Goal: Check status: Check status

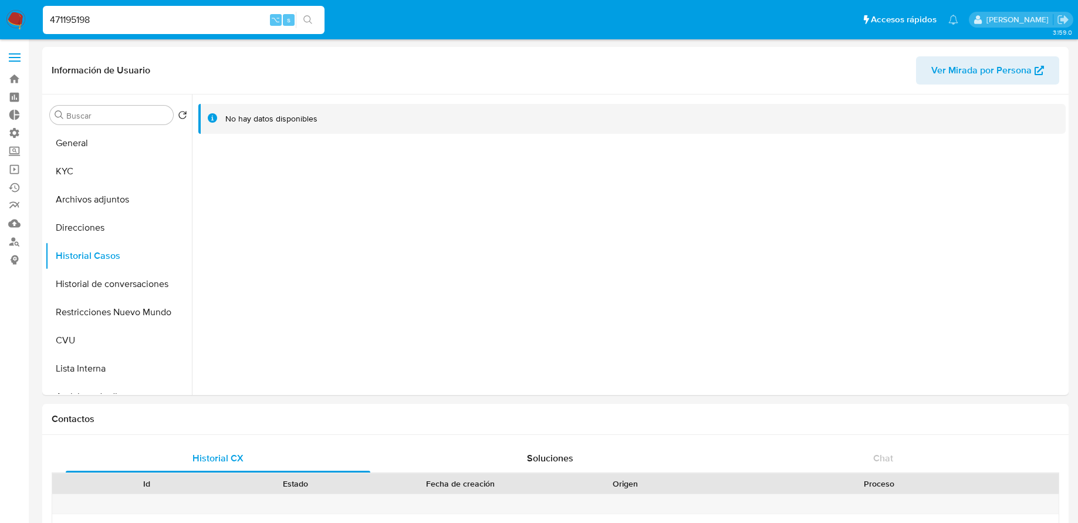
select select "10"
click at [605, 109] on div "No hay datos disponibles" at bounding box center [632, 119] width 868 height 30
click at [15, 260] on link "Consolidado" at bounding box center [70, 260] width 140 height 18
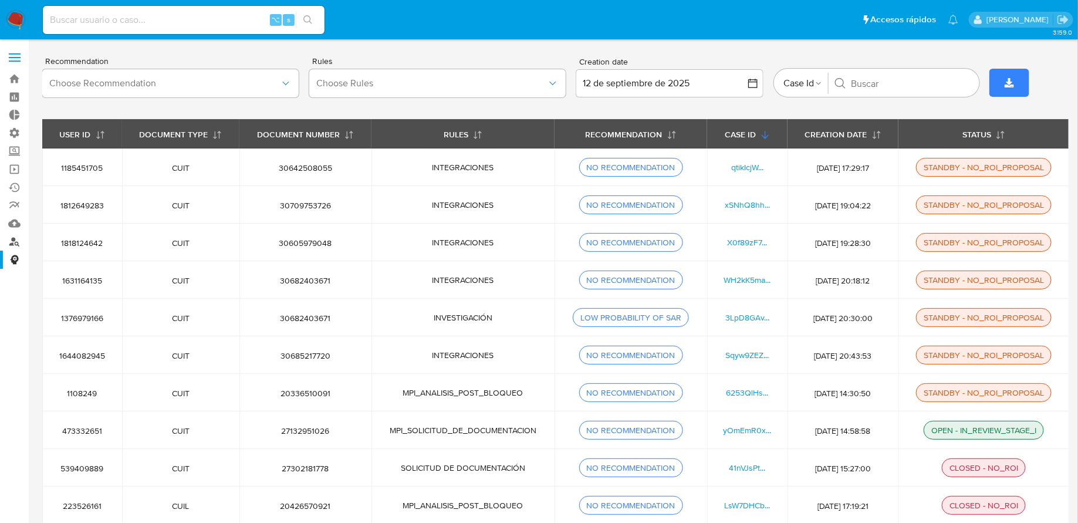
click at [16, 238] on link "Buscador de personas" at bounding box center [70, 241] width 140 height 18
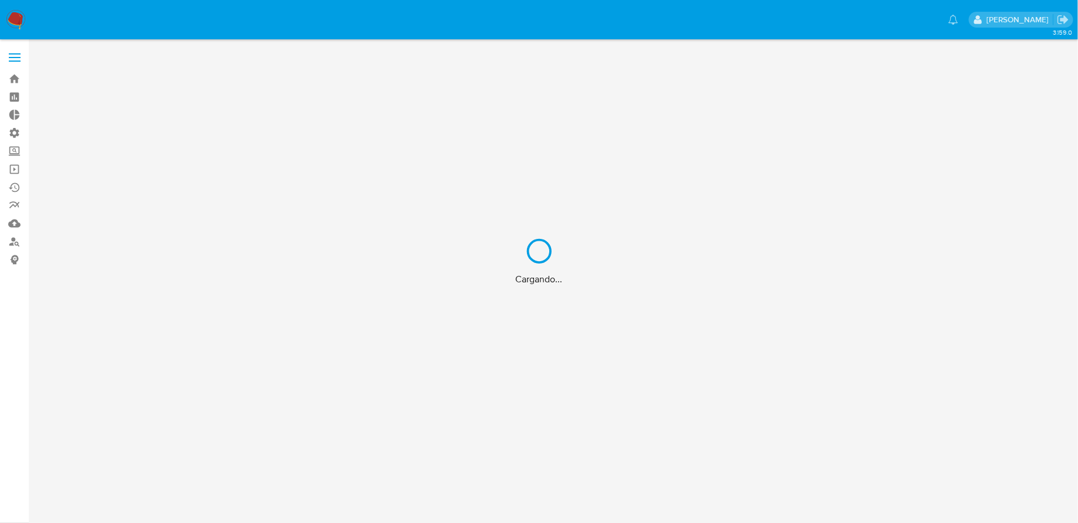
click at [18, 230] on div "Cargando..." at bounding box center [539, 261] width 1078 height 523
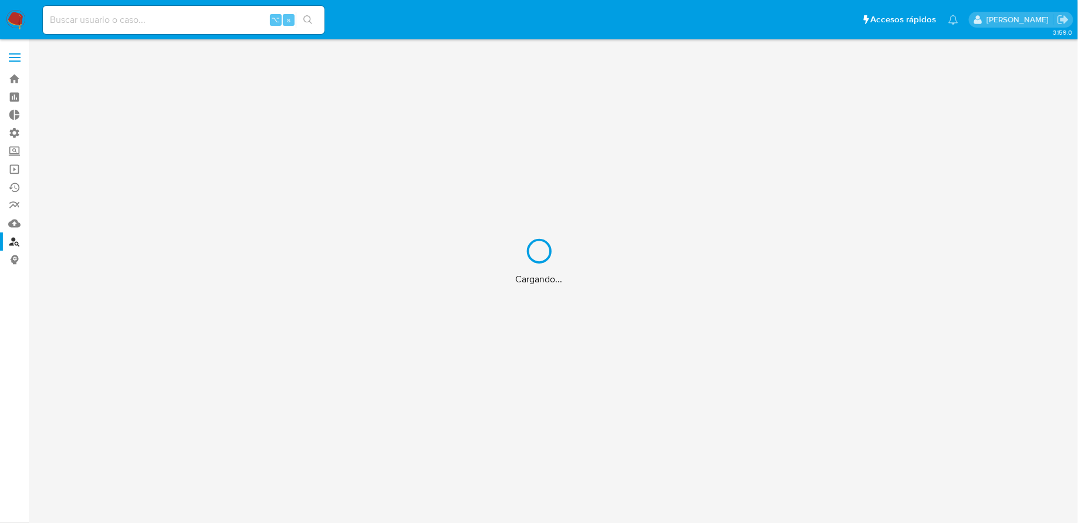
click at [17, 226] on div "Cargando..." at bounding box center [539, 261] width 1078 height 523
click at [15, 226] on div "Cargando..." at bounding box center [539, 261] width 1078 height 523
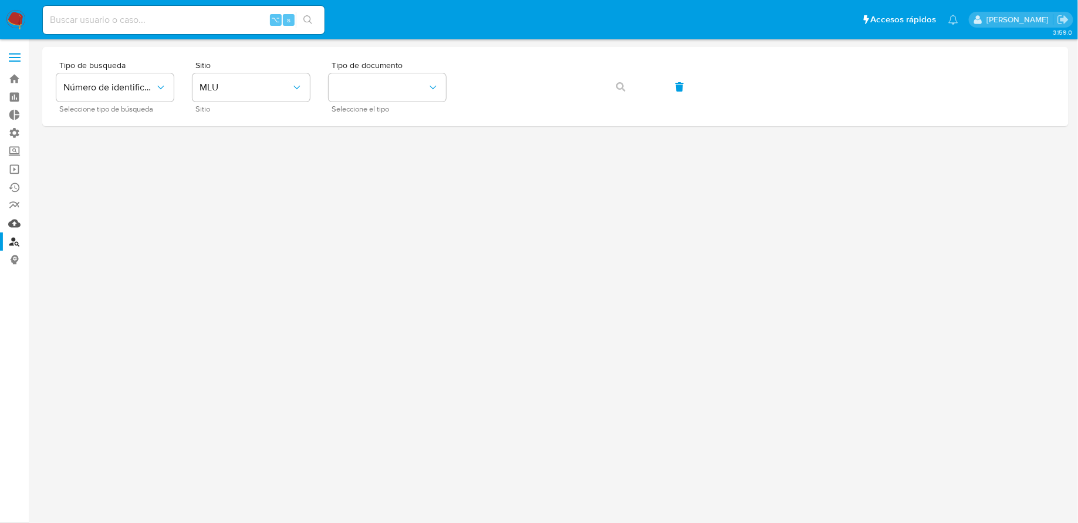
click at [14, 222] on link "Mulan" at bounding box center [70, 223] width 140 height 18
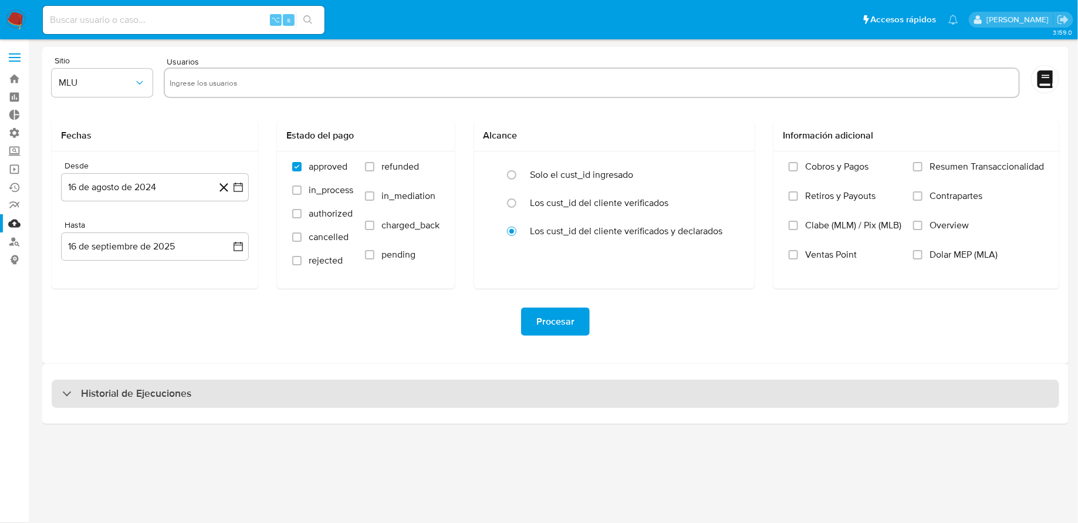
click at [352, 397] on div "Historial de Ejecuciones" at bounding box center [556, 394] width 1008 height 28
select select "10"
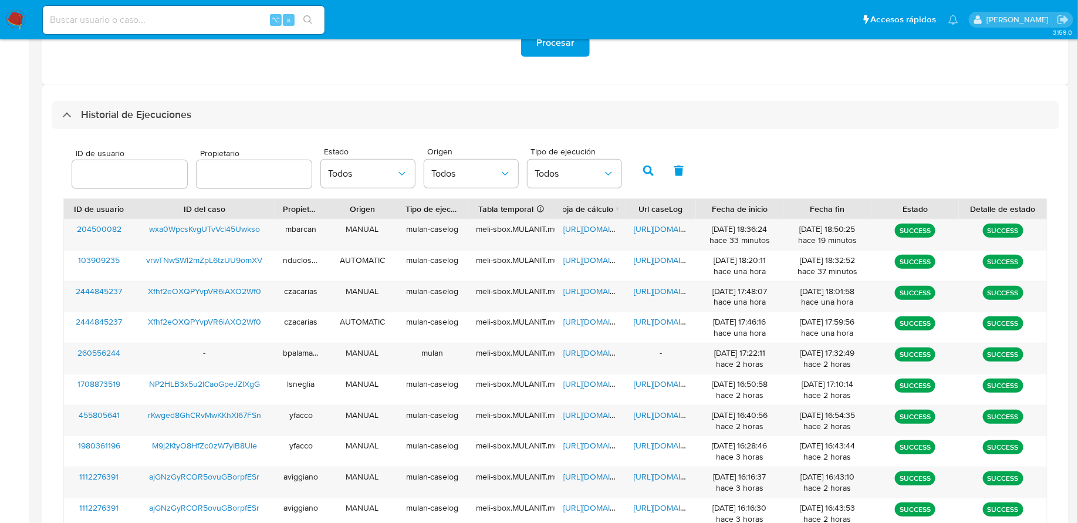
scroll to position [390, 0]
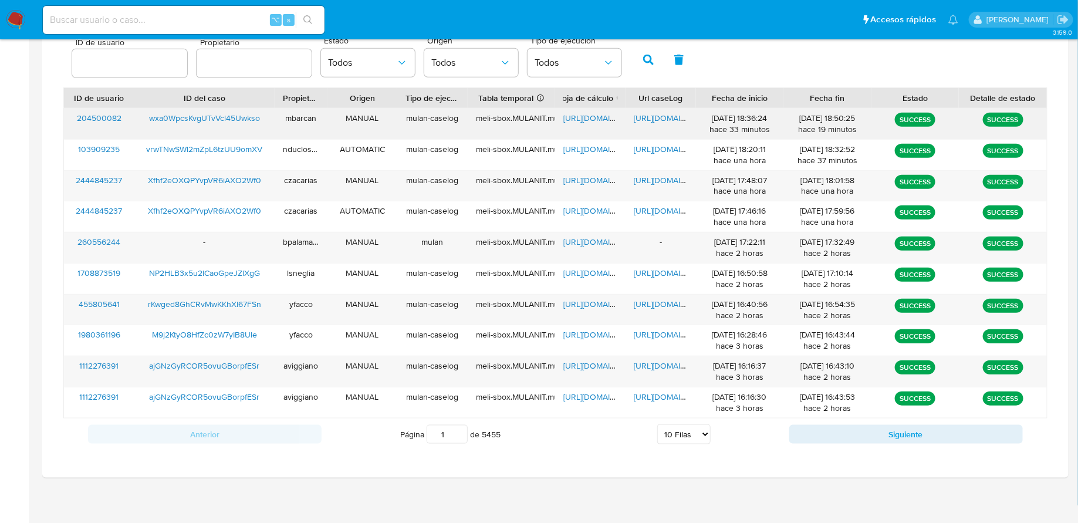
click at [661, 122] on span "[URL][DOMAIN_NAME]" at bounding box center [674, 118] width 81 height 12
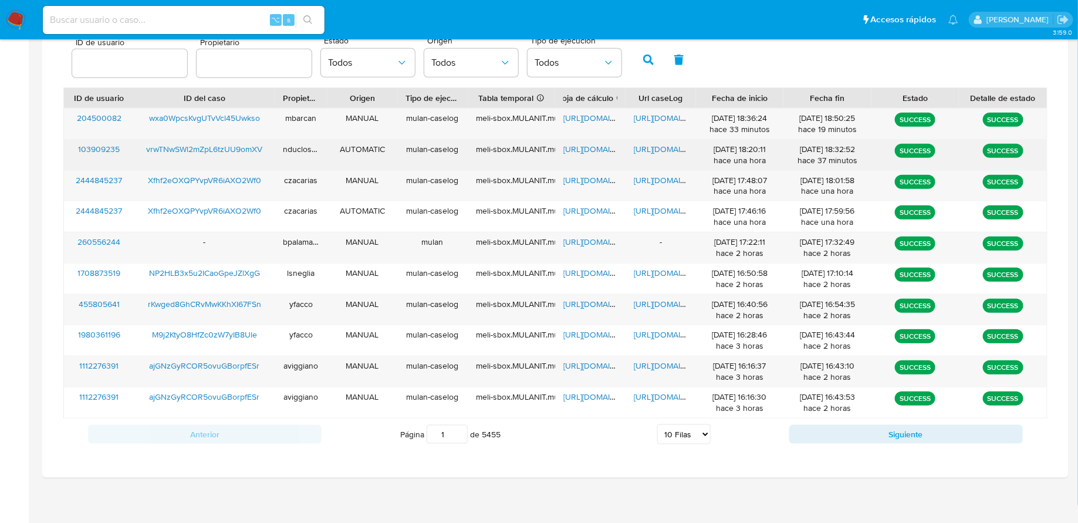
click at [669, 153] on span "https://docs.google.com/document/d/1_ilinT76aR4HSlD23SBuCqRWGIzTHzHQETv4x8eQvbM…" at bounding box center [674, 149] width 81 height 12
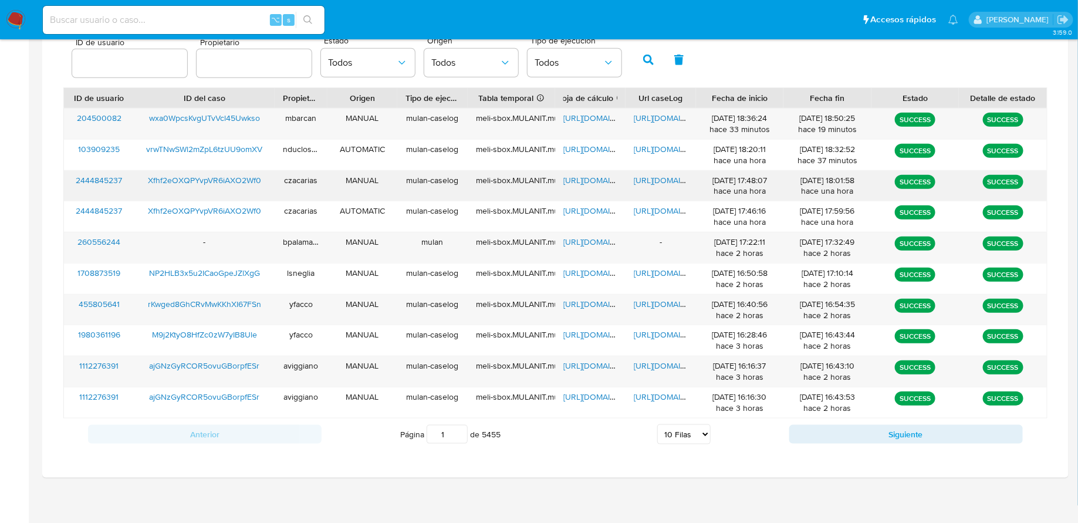
click at [654, 180] on span "https://docs.google.com/document/d/1DaDyPeL6Wj6lt8L-TcJbG8nZ4ZGe2G8CpaZkuiqA5_w…" at bounding box center [674, 180] width 81 height 12
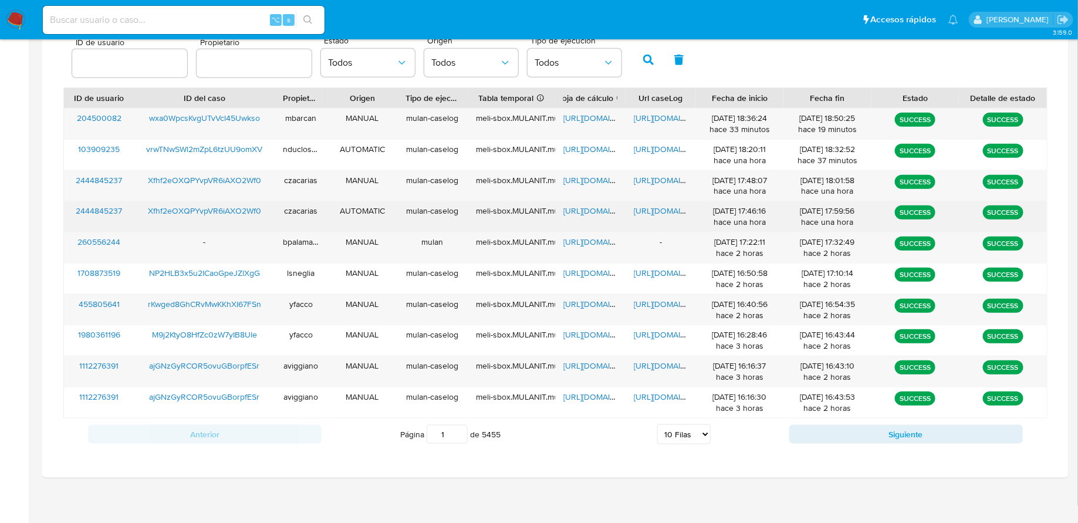
click at [660, 205] on span "https://docs.google.com/document/d/1pTX3uIFkzQj4CKQ2IQcwc0ZGO4ZFtSIE1A7MTm3ogcE…" at bounding box center [674, 211] width 81 height 12
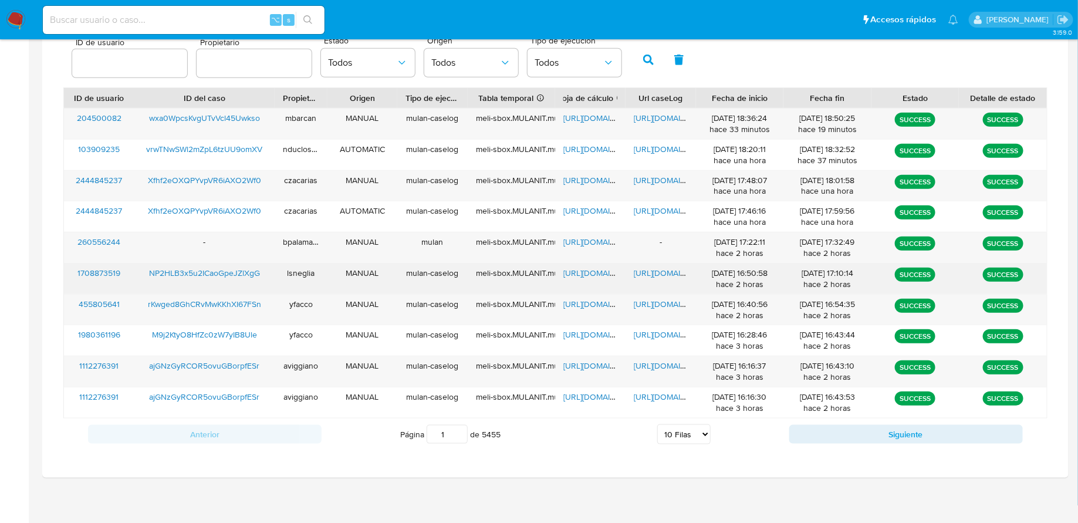
click at [664, 269] on span "https://docs.google.com/document/d/1vPvq2bHdVSO8g0HMBlDXkc2oJf8Hbu4_XrMDemqfPnI…" at bounding box center [674, 273] width 81 height 12
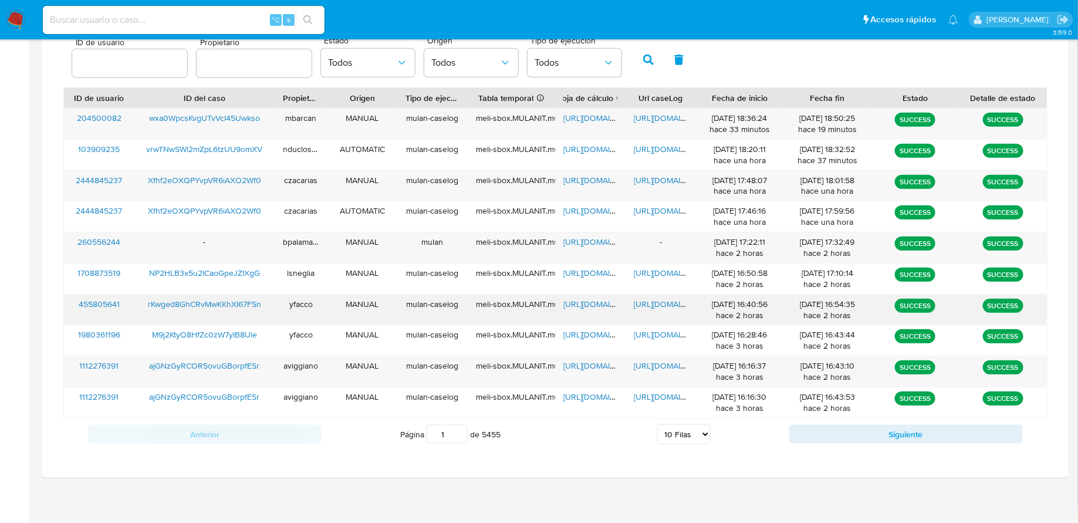
click at [646, 302] on span "https://docs.google.com/document/d/1CeZl1qqnUXftLUKH7f_7ryorYoWhMZeoUKYOuoyF__E…" at bounding box center [674, 304] width 81 height 12
click at [662, 365] on span "https://docs.google.com/document/d/1cxVm9T1ePZ_Qqr1OGej82cVKaEMkIUyjylqDe7w7lmA…" at bounding box center [674, 366] width 81 height 12
click at [801, 434] on button "Siguiente" at bounding box center [907, 434] width 234 height 19
type input "2"
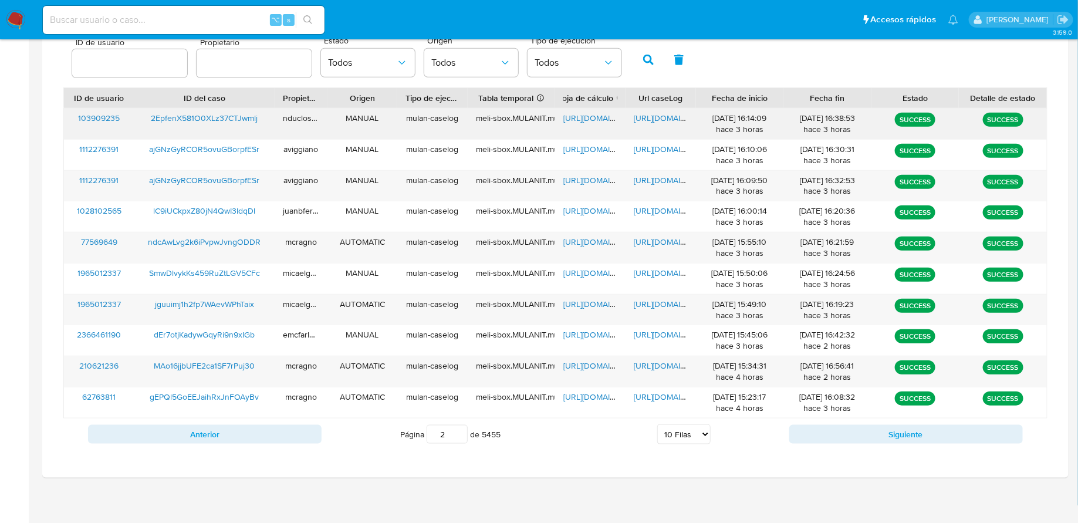
click at [645, 117] on span "https://docs.google.com/document/d/1pchvRS_EOg_O4QsctTjjknaMYXv0mpETHe6YdXsGONo…" at bounding box center [674, 118] width 81 height 12
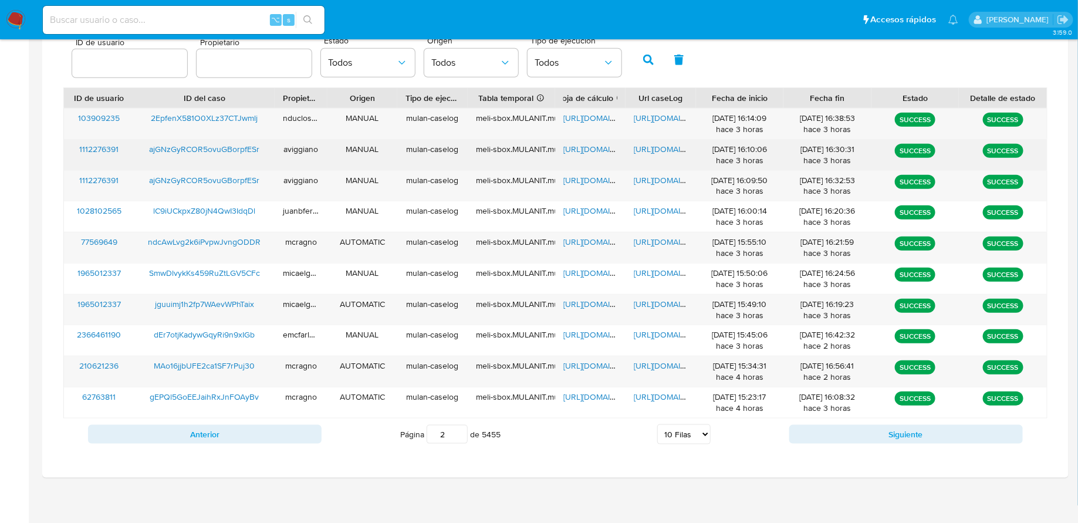
click at [646, 149] on span "https://docs.google.com/document/d/1N0hIIXLHNbfkUwRChq8wBmcDbV6CHj4Tnubm1o4cDsw…" at bounding box center [674, 149] width 81 height 12
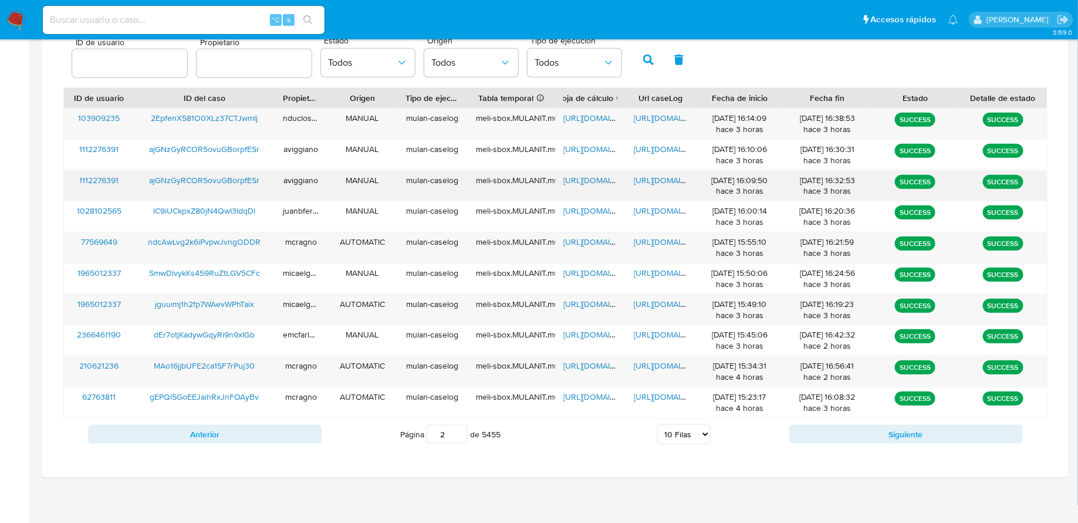
click at [662, 179] on span "https://docs.google.com/document/d/10_1xaqpnVVqFNtZw0HkMtnWE5npVfSpFGPKdhvGO1uU…" at bounding box center [674, 180] width 81 height 12
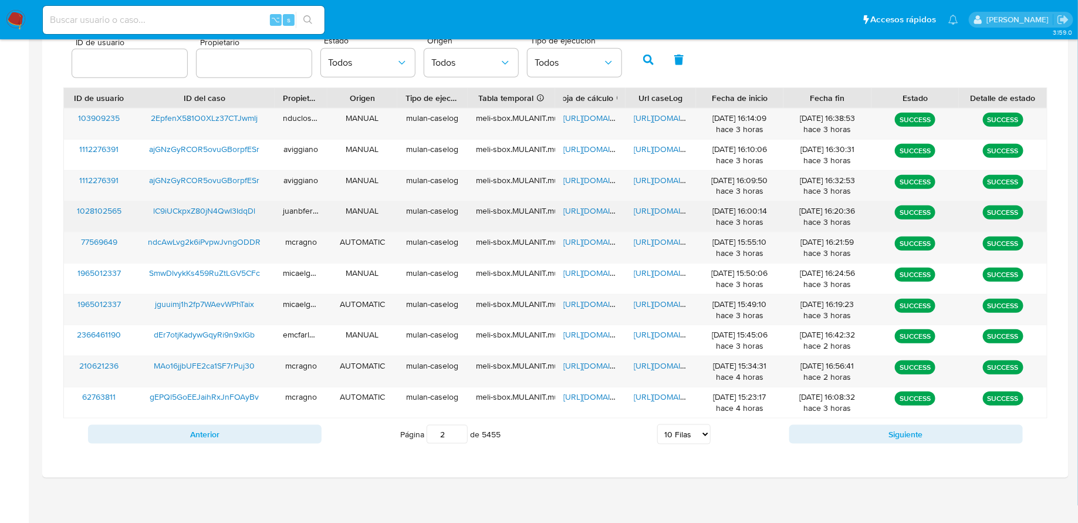
click at [657, 209] on span "https://docs.google.com/document/d/1JM0c-eZN53LfYu-LjBc1cH2QFqvInmYX85mPr7nTHCY…" at bounding box center [674, 211] width 81 height 12
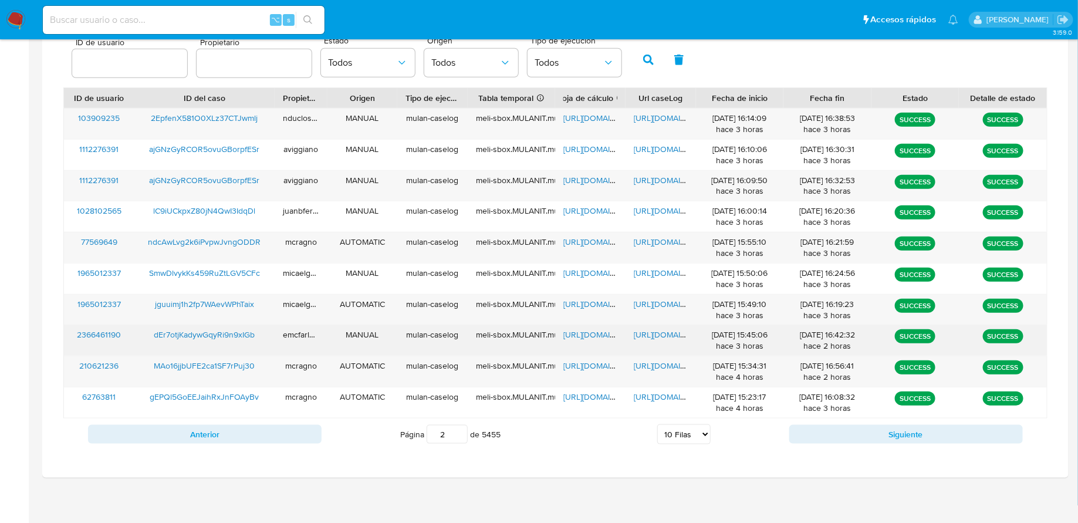
click at [656, 333] on span "https://docs.google.com/document/d/1zfyo1g69y7d9yh5qAIaVzcuBmbqwrHHR0Bc4MUKbTFk…" at bounding box center [674, 335] width 81 height 12
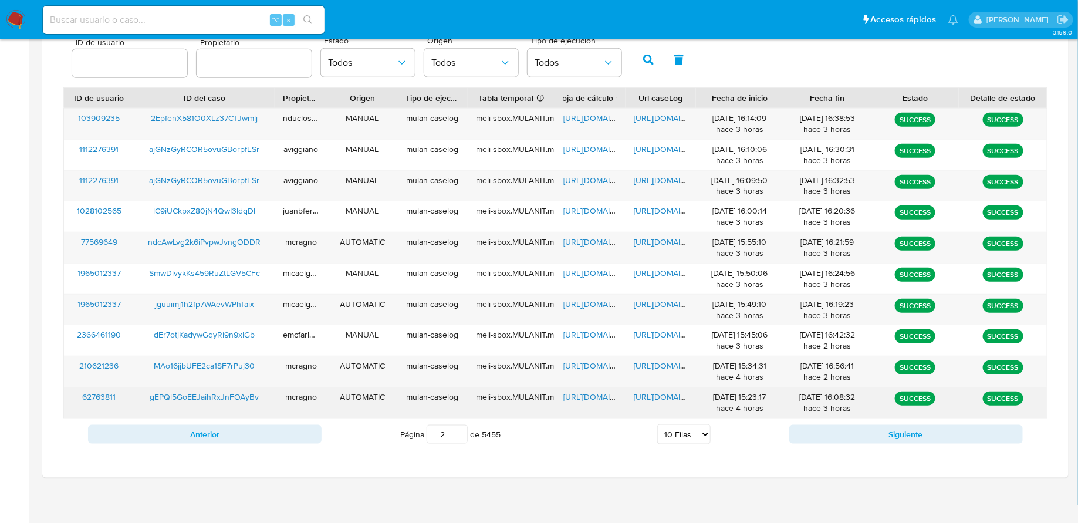
click at [666, 397] on span "https://docs.google.com/document/d/1y3gDji83iv2C1HjegpcQFoxb78Mq07TzA1cDTvJFqqE…" at bounding box center [674, 397] width 81 height 12
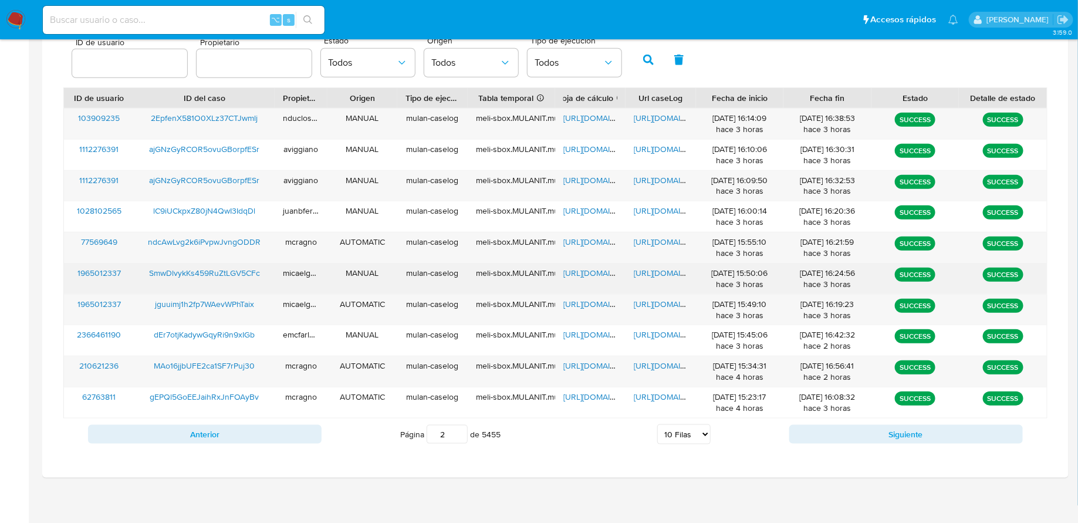
click at [664, 268] on span "https://docs.google.com/document/d/1OIseBGrYKu5ZVYc5OLbiQnkEOSRgGvPV8d-o4ii_8yw…" at bounding box center [674, 273] width 81 height 12
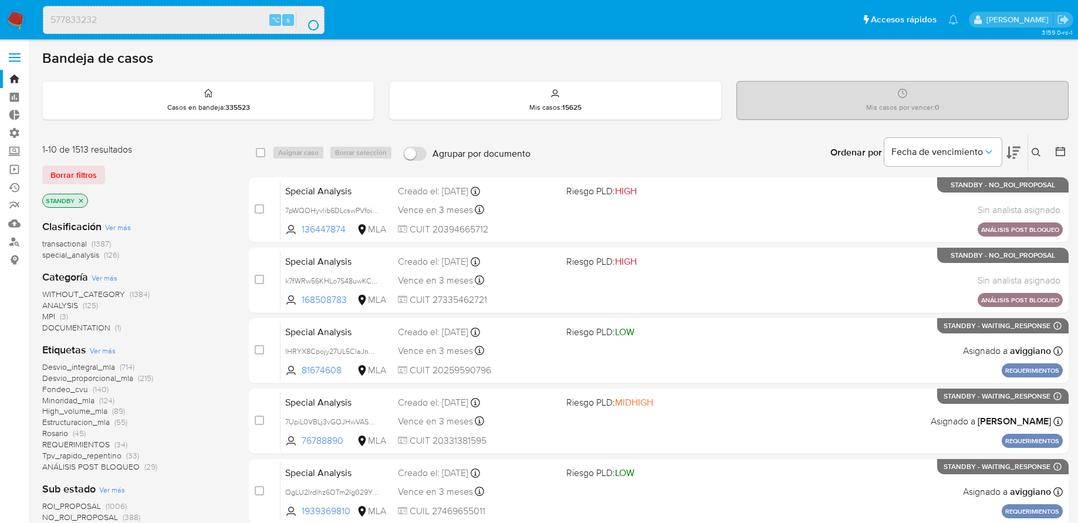
scroll to position [227, 0]
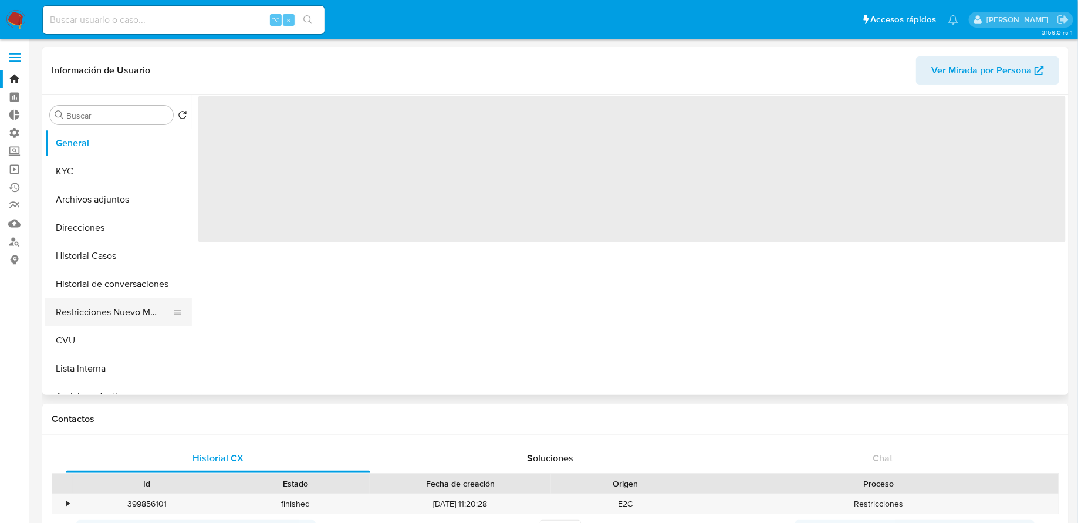
select select "10"
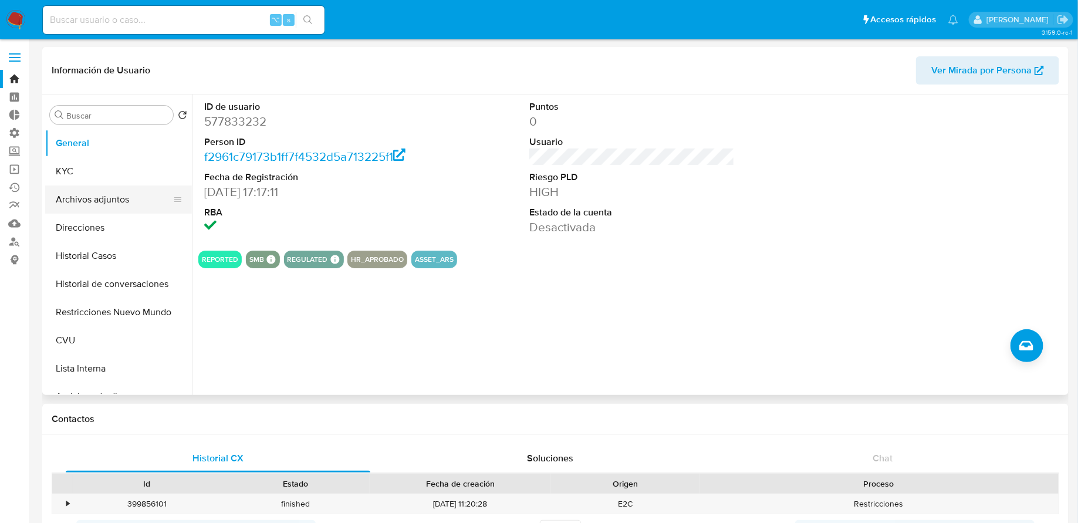
click at [90, 204] on button "Archivos adjuntos" at bounding box center [113, 199] width 137 height 28
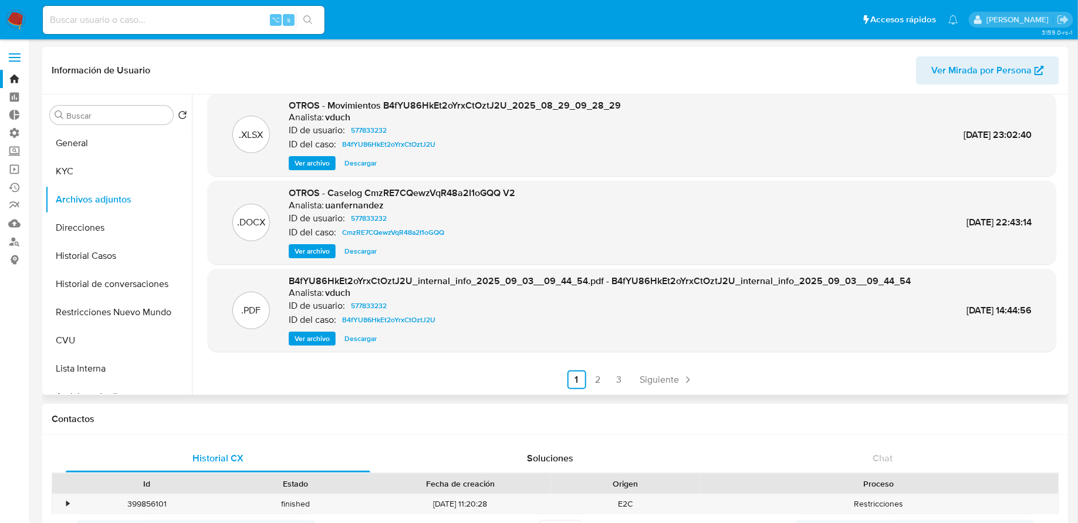
scroll to position [8, 0]
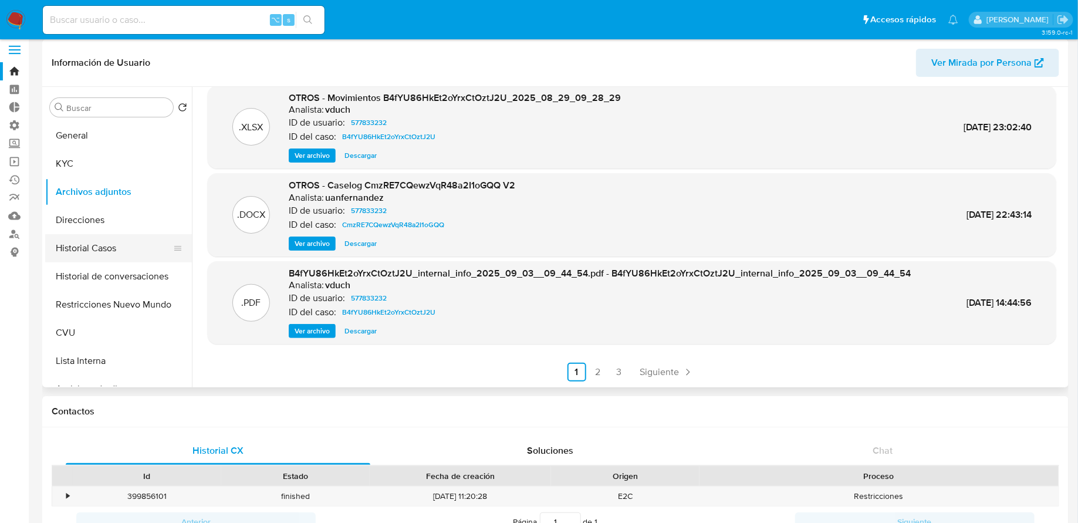
click at [120, 254] on button "Historial Casos" at bounding box center [113, 248] width 137 height 28
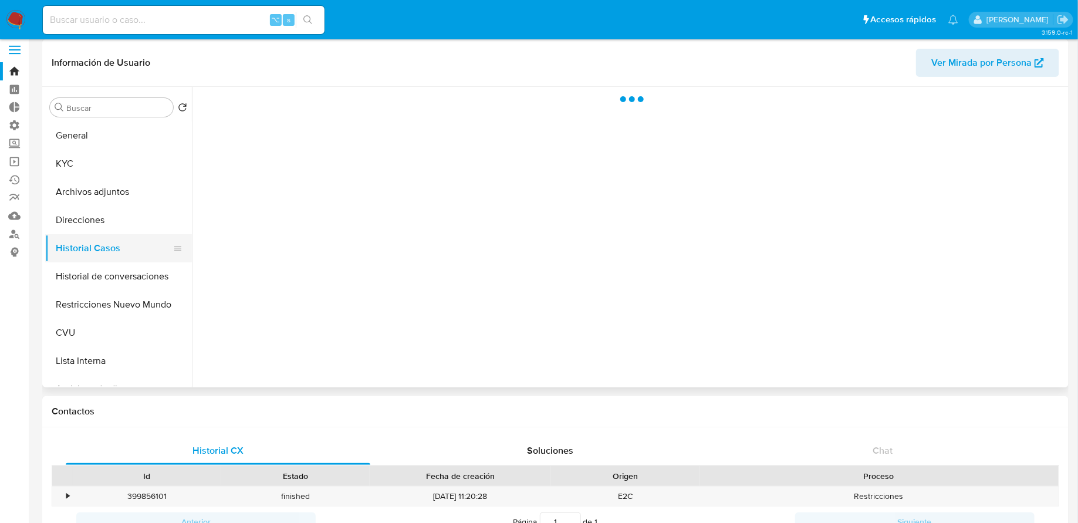
scroll to position [0, 0]
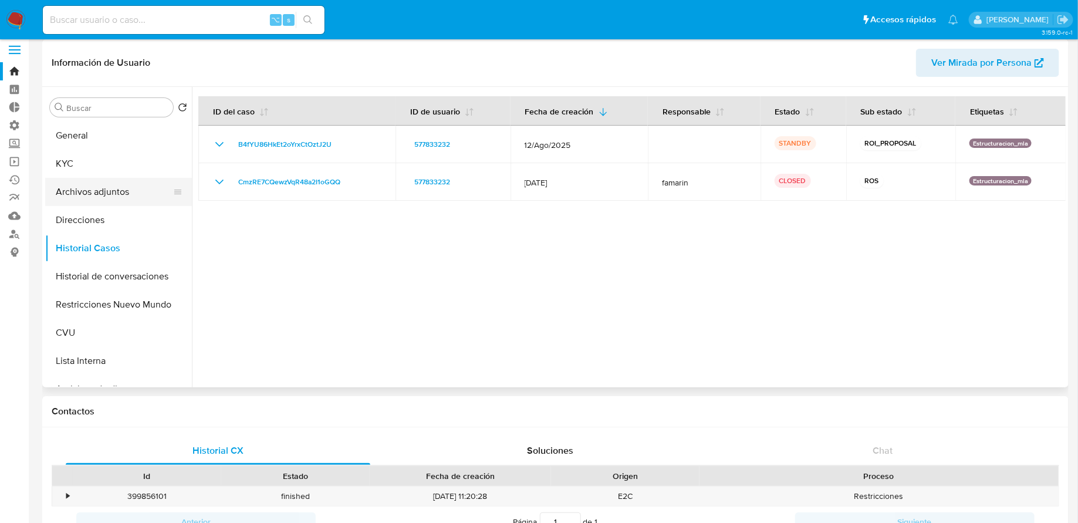
click at [113, 195] on button "Archivos adjuntos" at bounding box center [113, 192] width 137 height 28
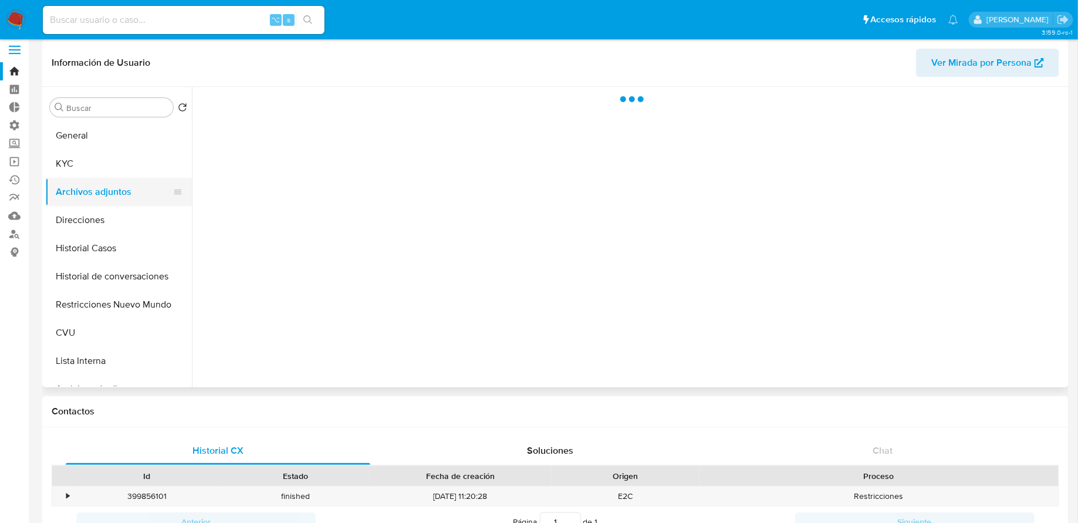
click at [113, 195] on button "Archivos adjuntos" at bounding box center [113, 192] width 137 height 28
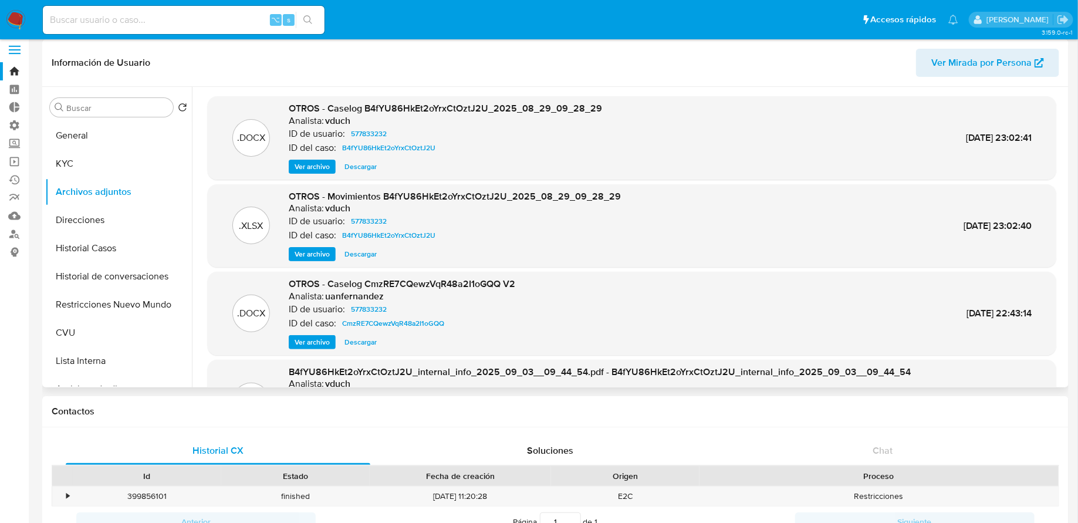
click at [323, 166] on span "Ver archivo" at bounding box center [312, 167] width 35 height 12
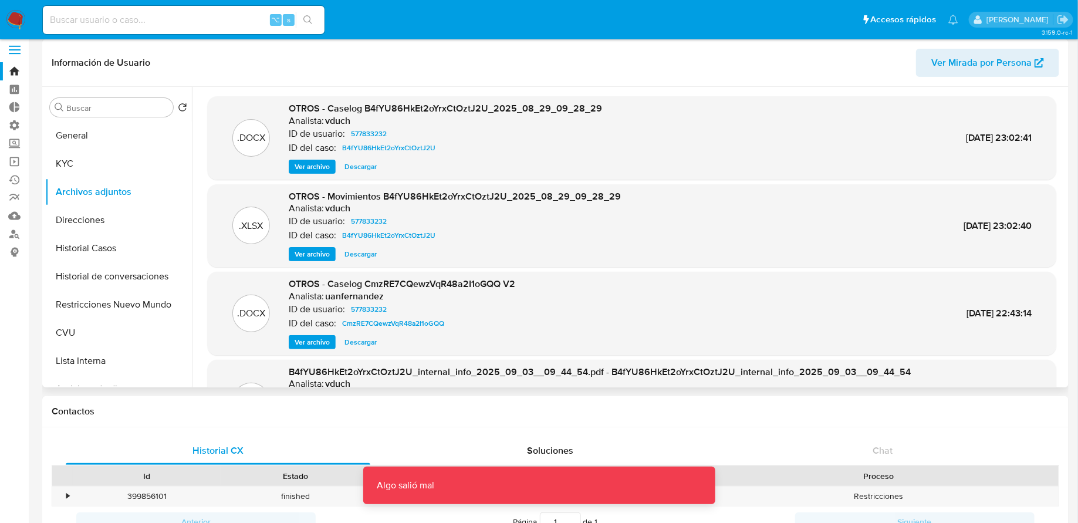
click at [318, 166] on span "Ver archivo" at bounding box center [312, 167] width 35 height 12
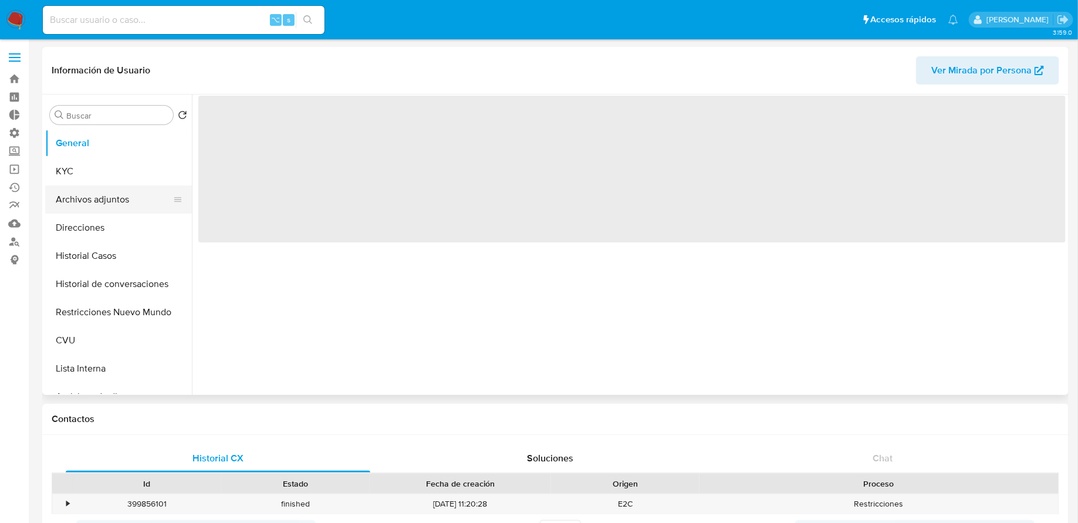
click at [112, 212] on button "Archivos adjuntos" at bounding box center [113, 199] width 137 height 28
select select "10"
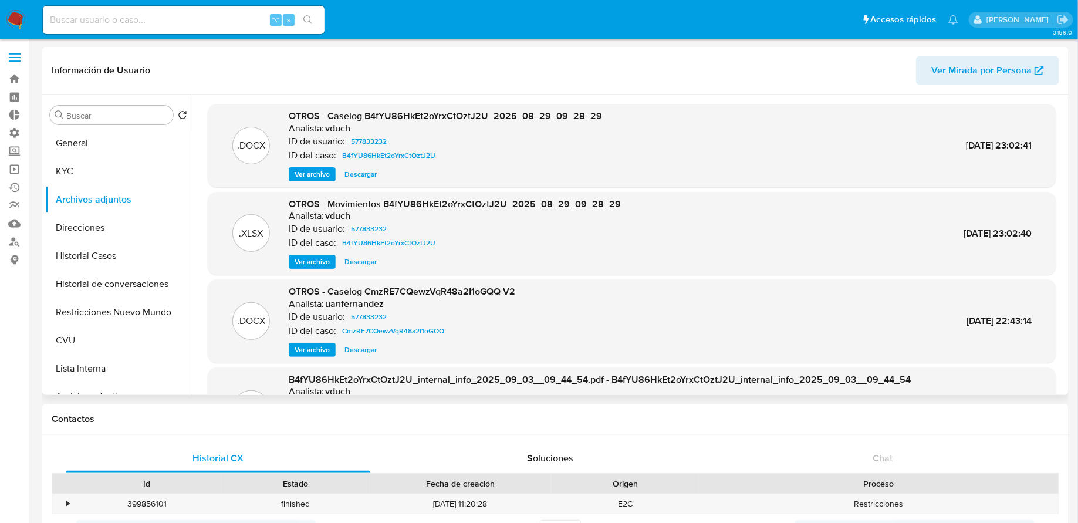
click at [305, 179] on span "Ver archivo" at bounding box center [312, 174] width 35 height 12
click at [399, 156] on span "B4fYU86HkEt2oYrxCtOztJ2U" at bounding box center [388, 156] width 93 height 14
click at [19, 187] on link "Ejecuciones automáticas" at bounding box center [70, 187] width 140 height 18
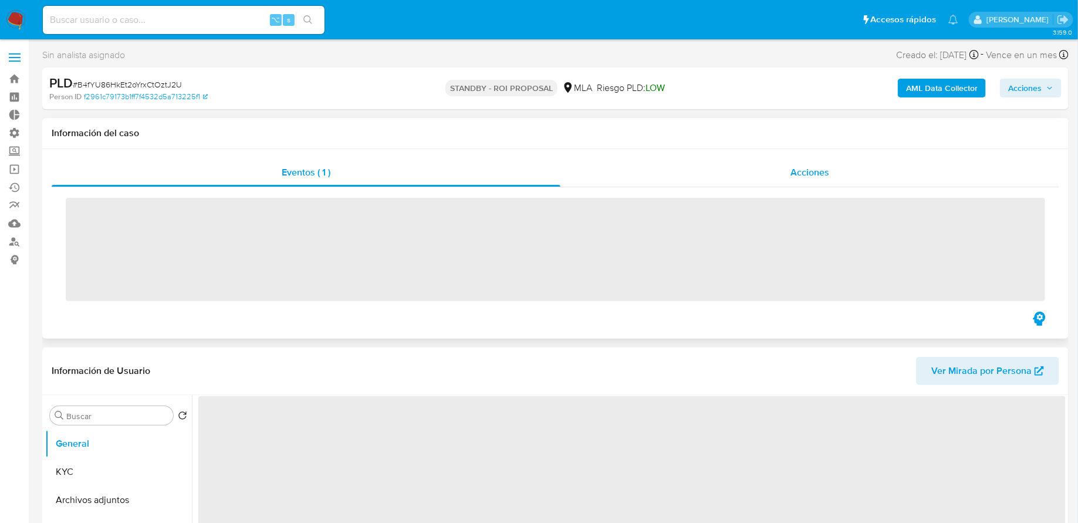
click at [701, 176] on div "Acciones" at bounding box center [810, 172] width 499 height 28
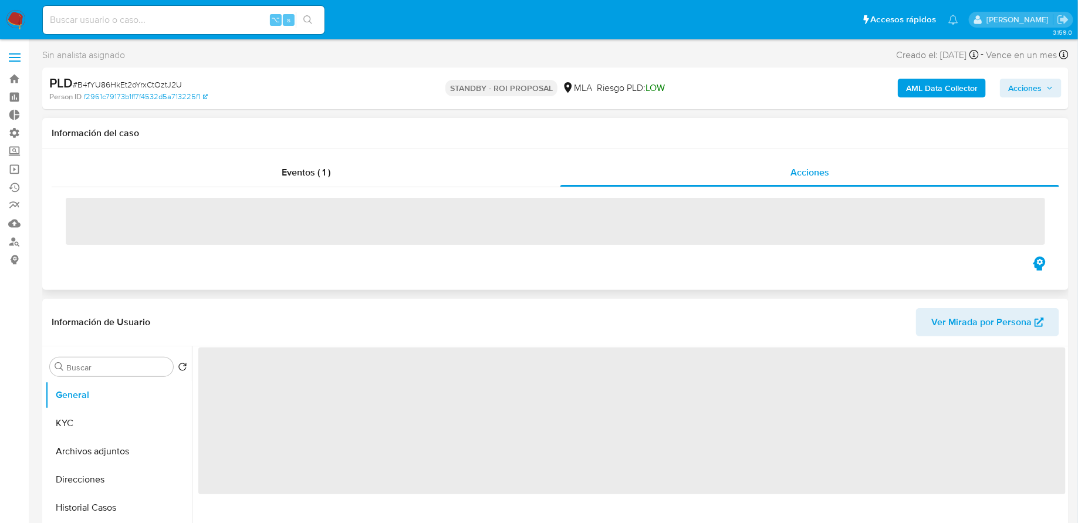
select select "10"
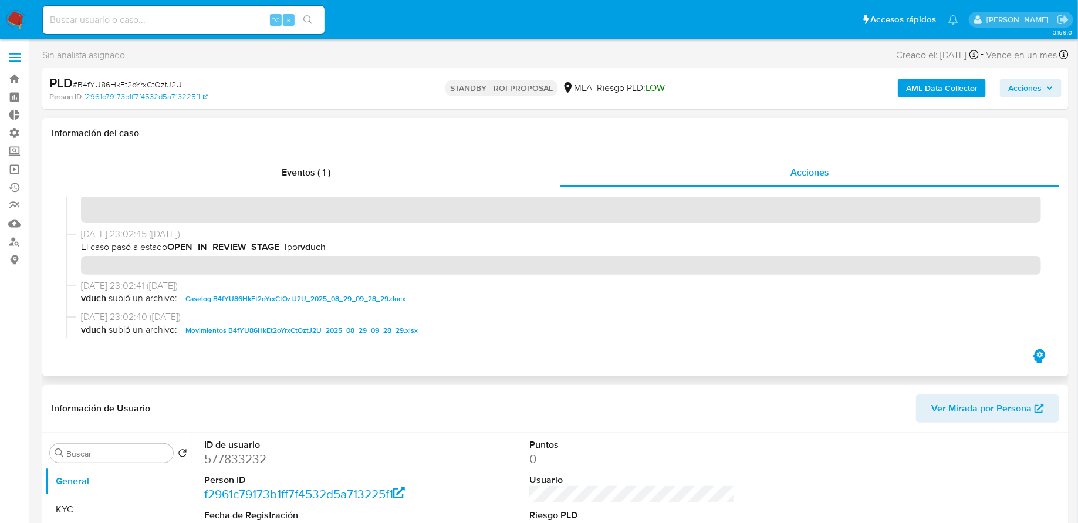
scroll to position [30, 0]
click at [369, 301] on span "Caselog B4fYU86HkEt2oYrxCtOztJ2U_2025_08_29_09_28_29.docx" at bounding box center [295, 298] width 220 height 14
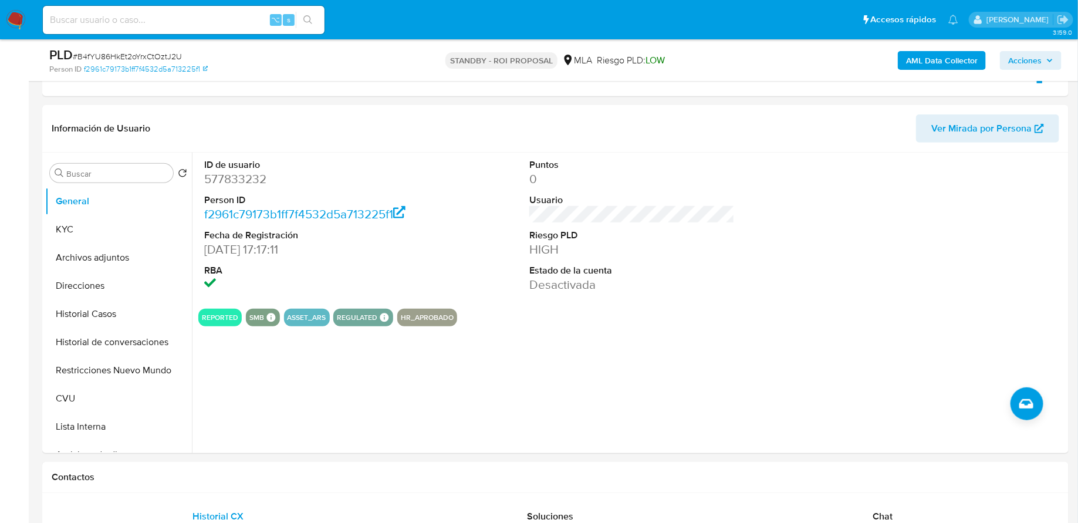
scroll to position [400, 0]
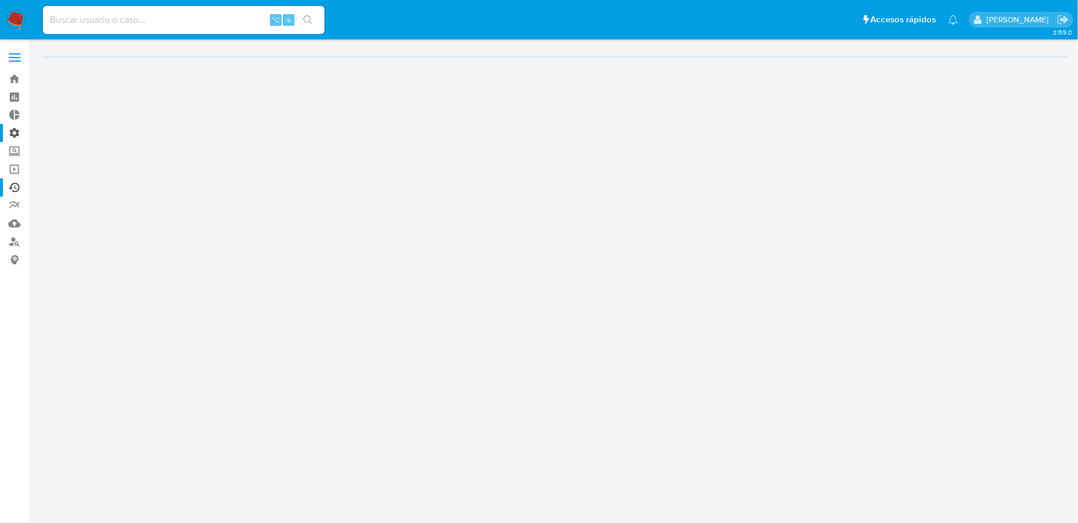
click at [12, 127] on label "Administración" at bounding box center [70, 133] width 140 height 18
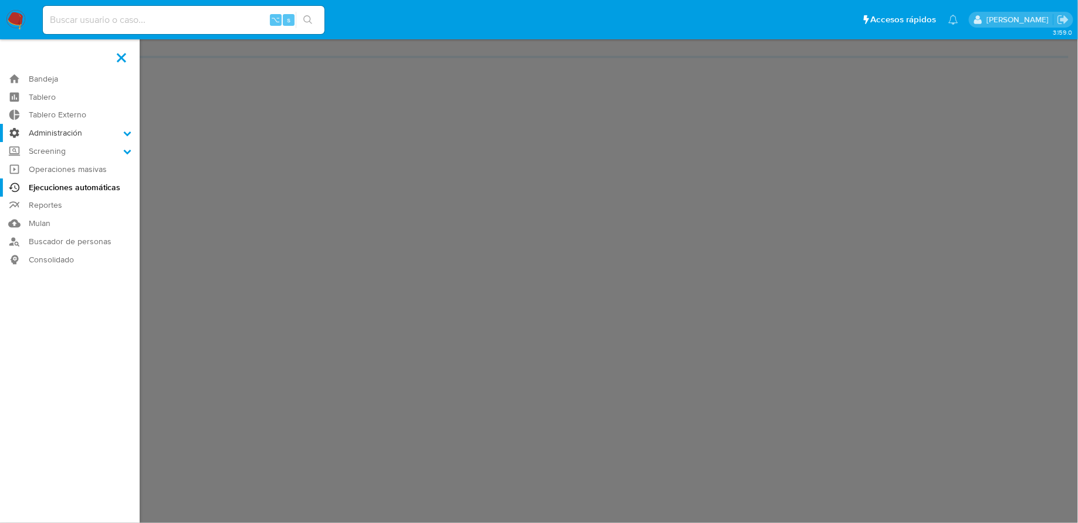
click at [0, 0] on input "Administración" at bounding box center [0, 0] width 0 height 0
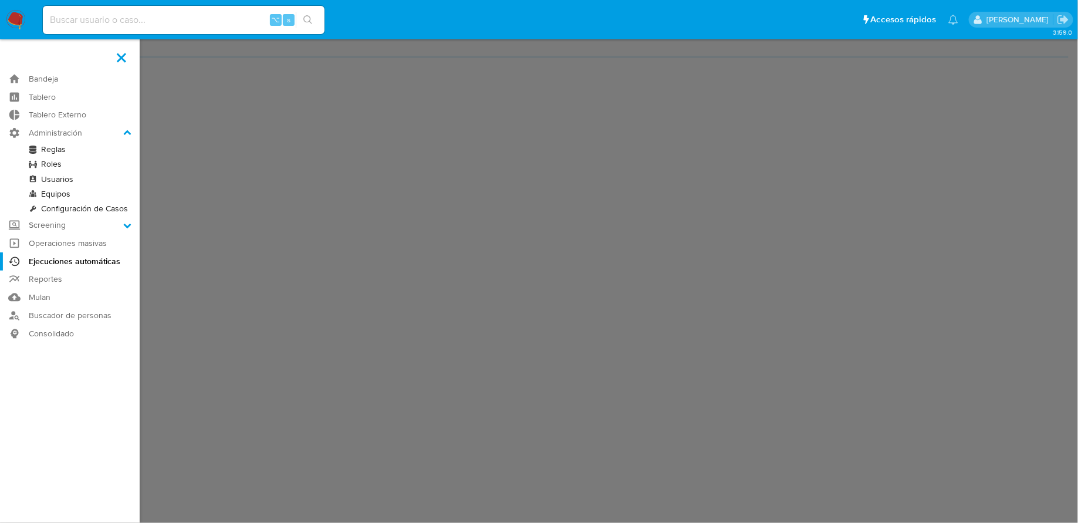
click at [59, 144] on link "Reglas" at bounding box center [70, 149] width 140 height 15
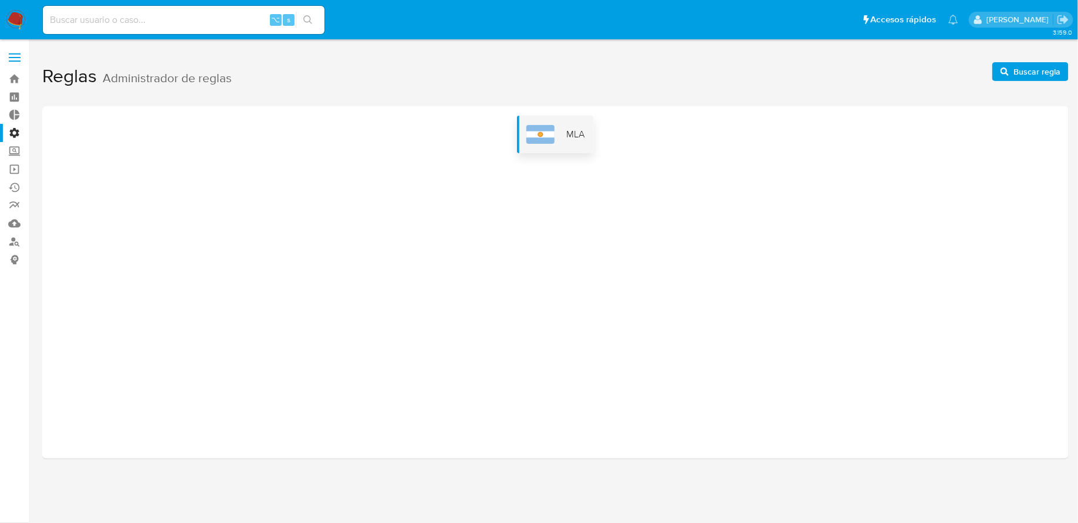
click at [559, 134] on div "MLA" at bounding box center [555, 135] width 77 height 38
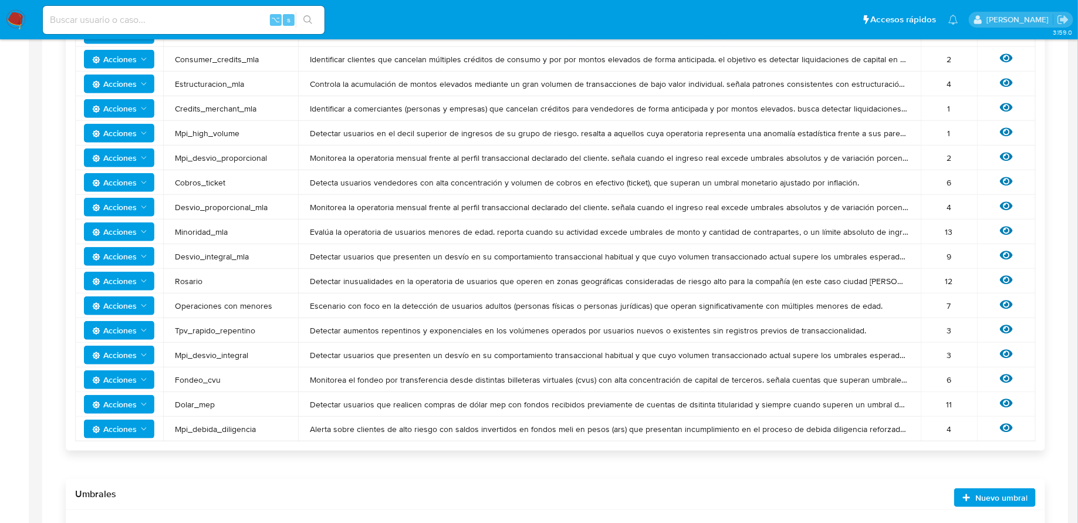
scroll to position [400, 0]
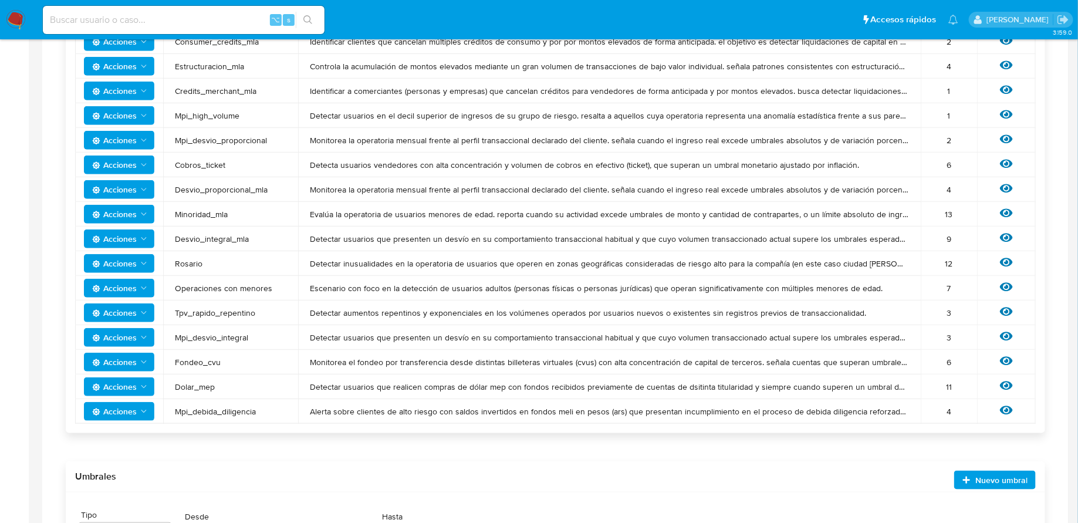
click at [124, 315] on span "Acciones" at bounding box center [114, 312] width 45 height 19
click at [122, 338] on button "Ver historico" at bounding box center [119, 342] width 106 height 28
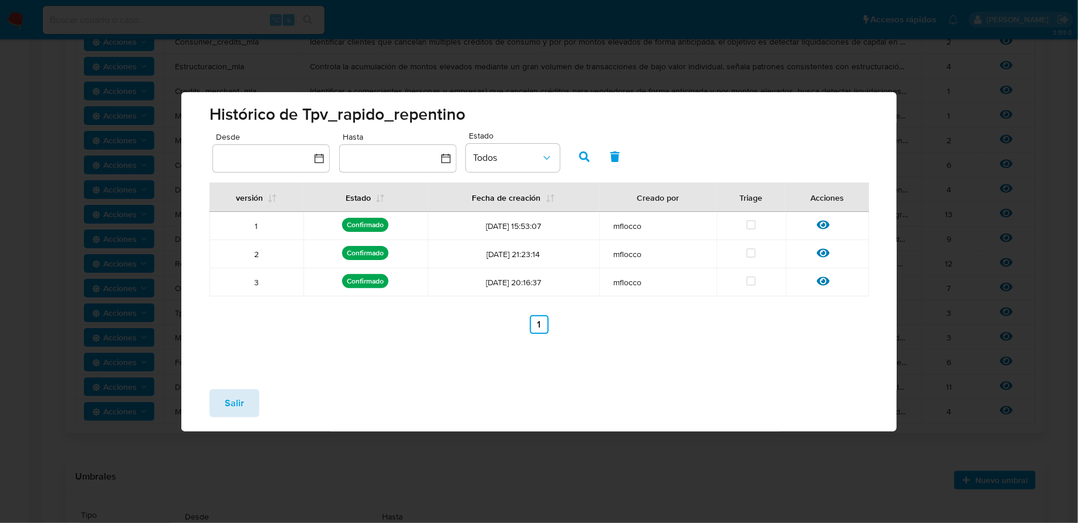
click at [235, 403] on span "Salir" at bounding box center [234, 403] width 19 height 26
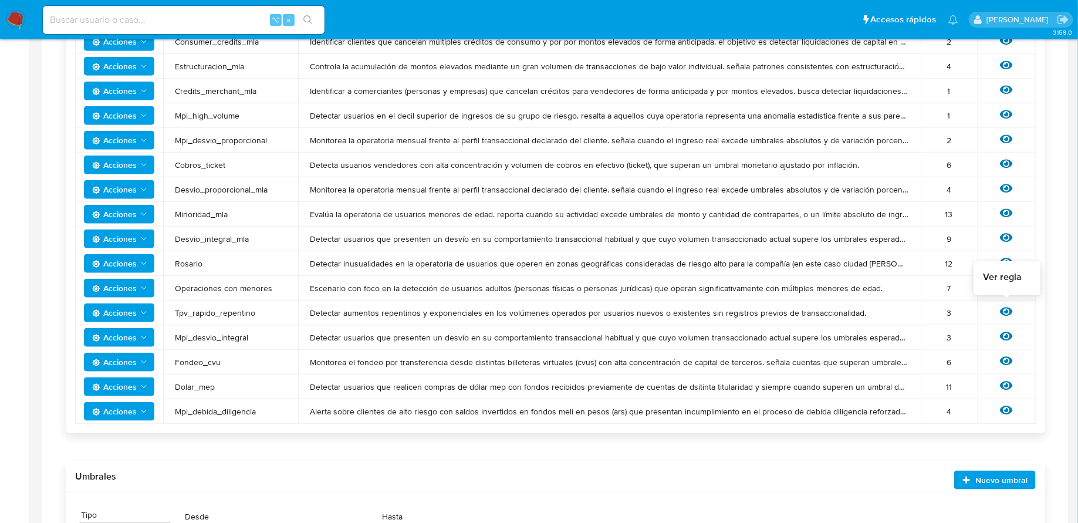
click at [1006, 309] on icon at bounding box center [1006, 311] width 13 height 13
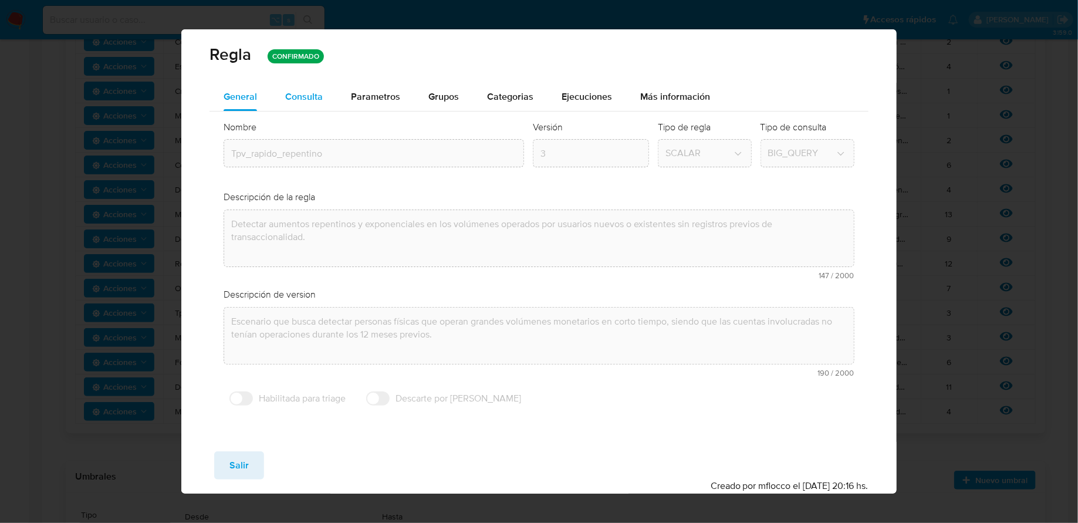
click at [313, 104] on div "Consulta" at bounding box center [304, 97] width 38 height 28
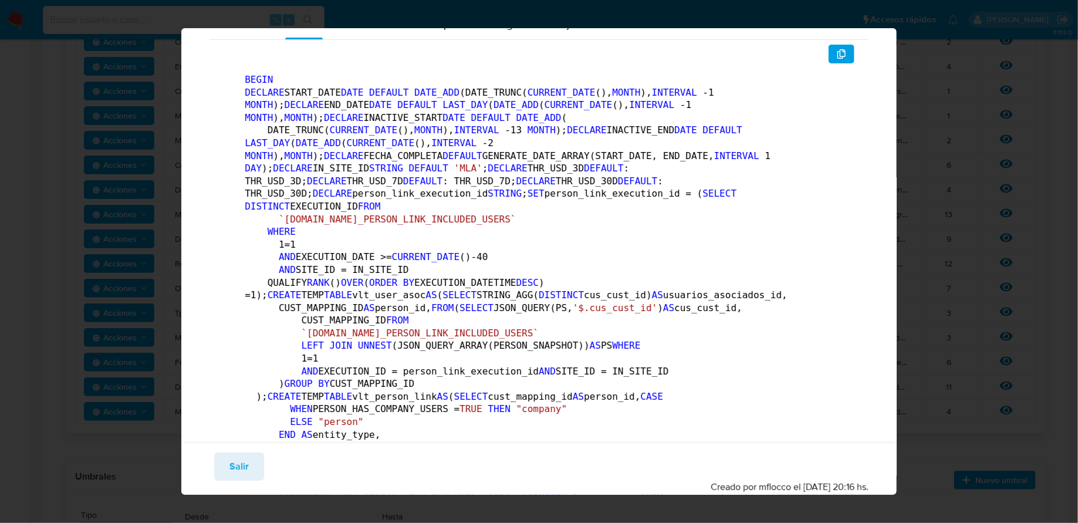
scroll to position [0, 0]
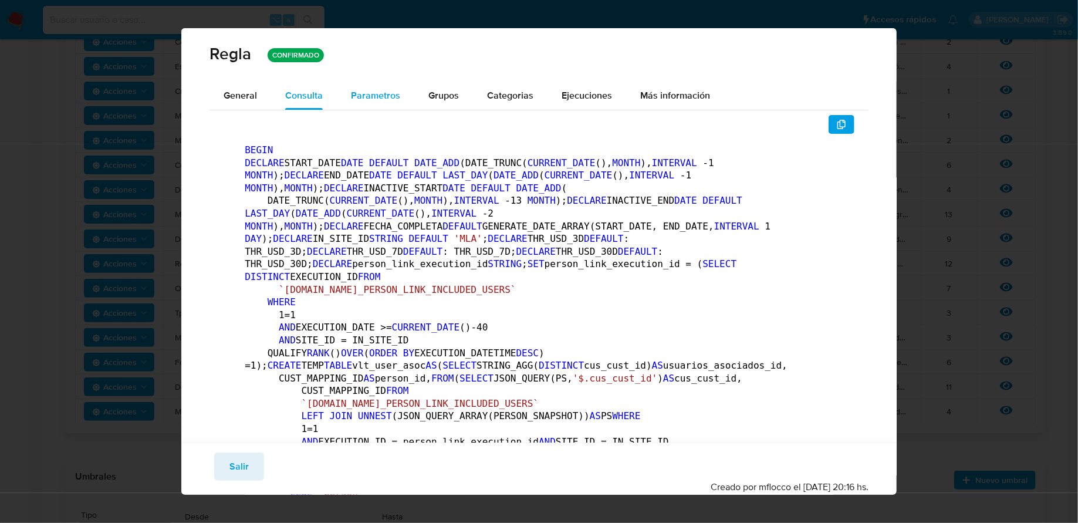
click at [372, 97] on span "Parametros" at bounding box center [375, 96] width 49 height 14
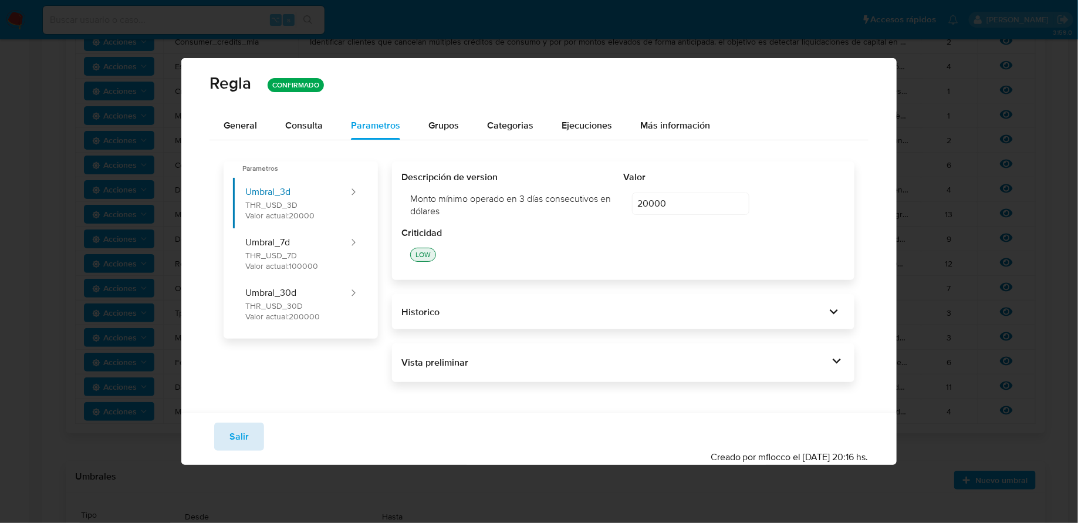
click at [236, 433] on span "Salir" at bounding box center [239, 437] width 19 height 26
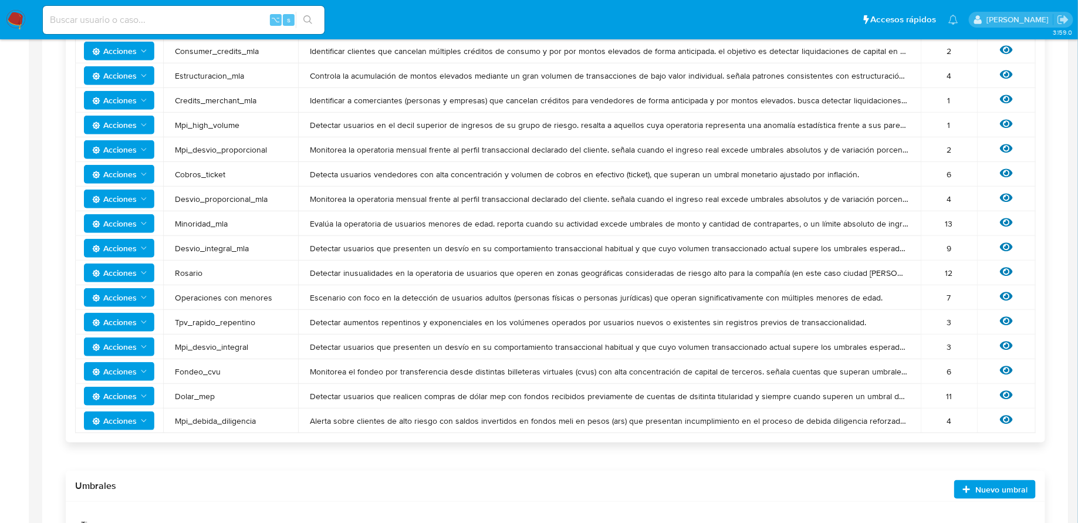
scroll to position [389, 0]
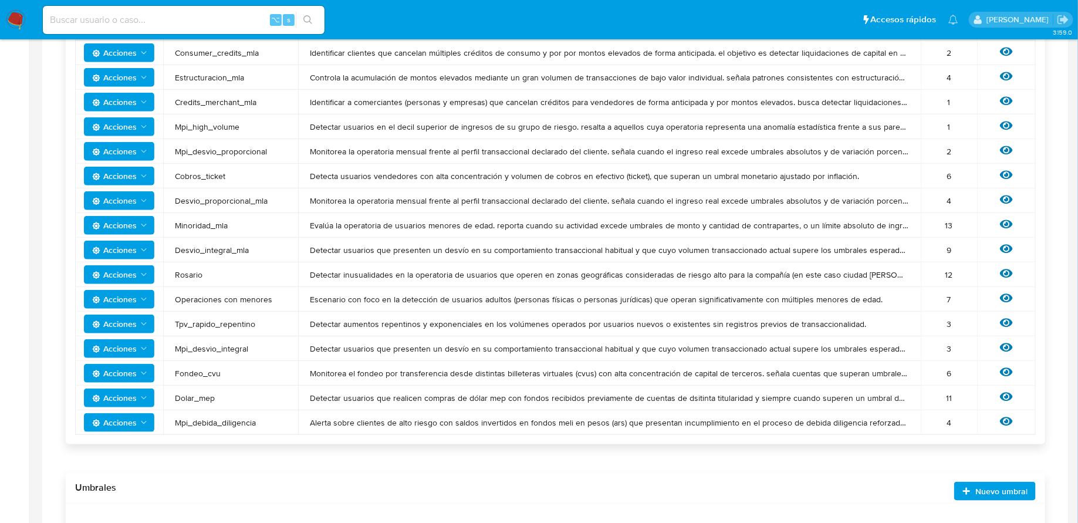
click at [597, 295] on span "Escenario con foco en la detección de usuarios adultos (personas físicas o pers…" at bounding box center [609, 299] width 599 height 11
click at [1003, 301] on icon at bounding box center [1006, 298] width 13 height 13
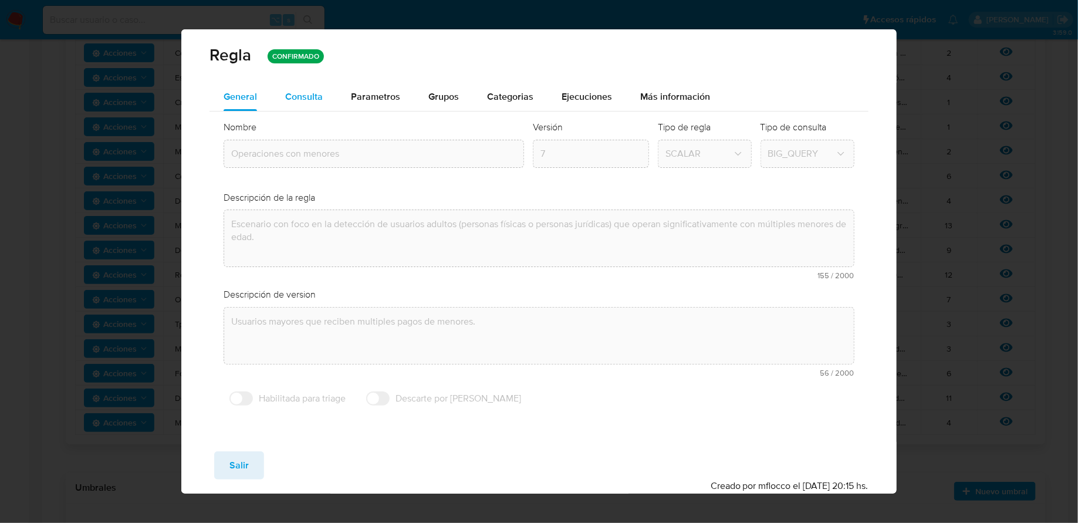
click at [335, 100] on button "Consulta" at bounding box center [304, 97] width 66 height 28
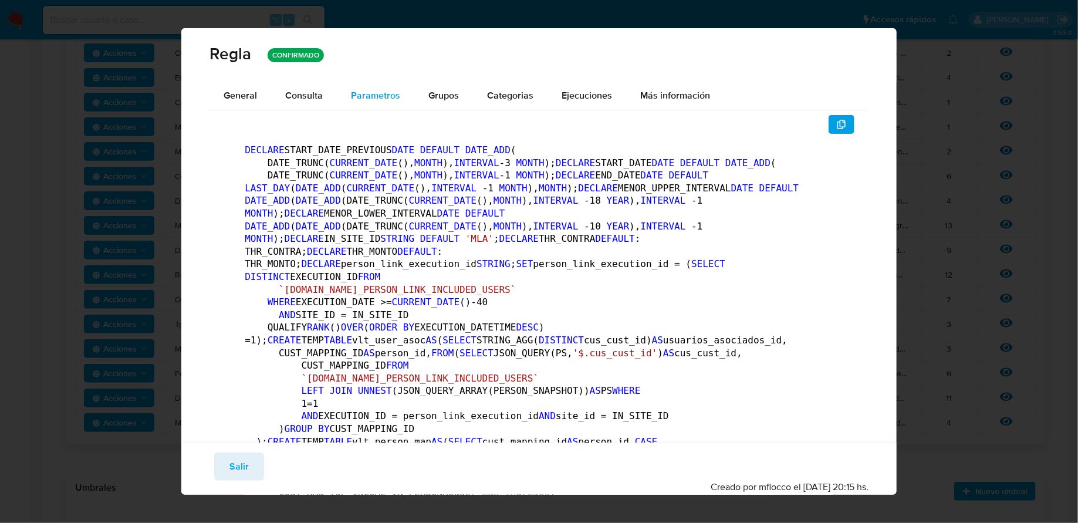
click at [393, 93] on span "Parametros" at bounding box center [375, 96] width 49 height 14
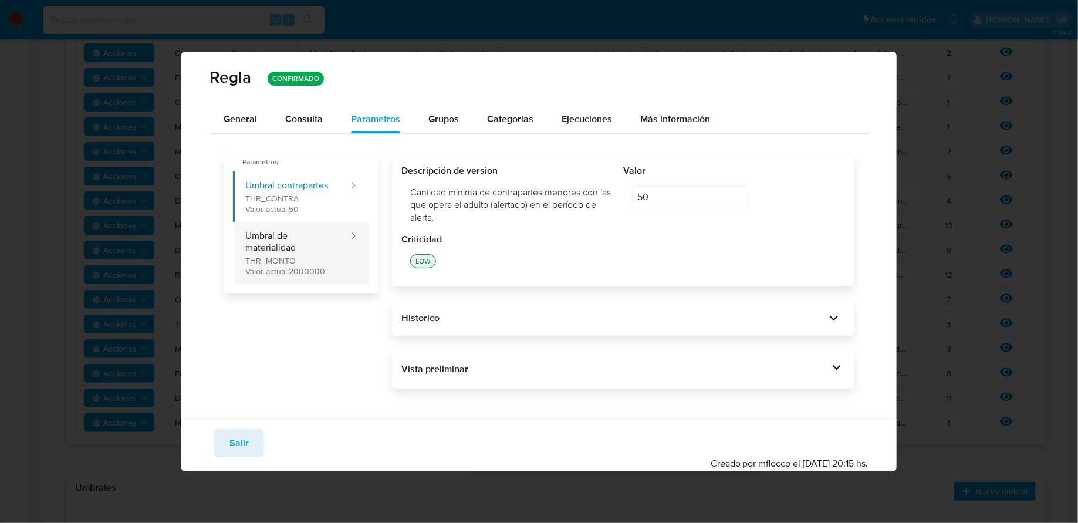
click at [312, 269] on button "Umbral de materialidad THR_MONTO Valor actual: 2000000" at bounding box center [291, 253] width 117 height 62
type input "2000000"
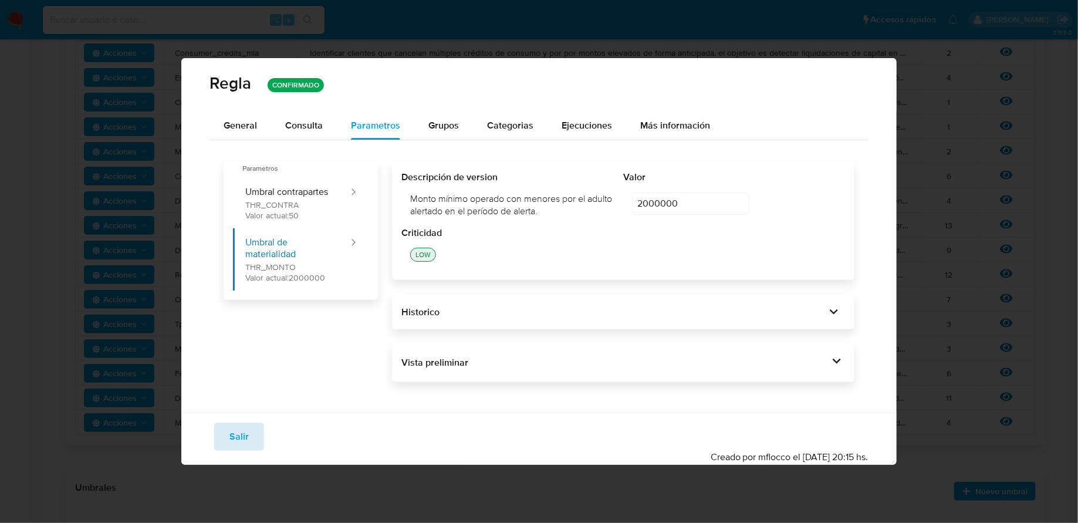
click at [227, 434] on button "Salir" at bounding box center [239, 437] width 50 height 28
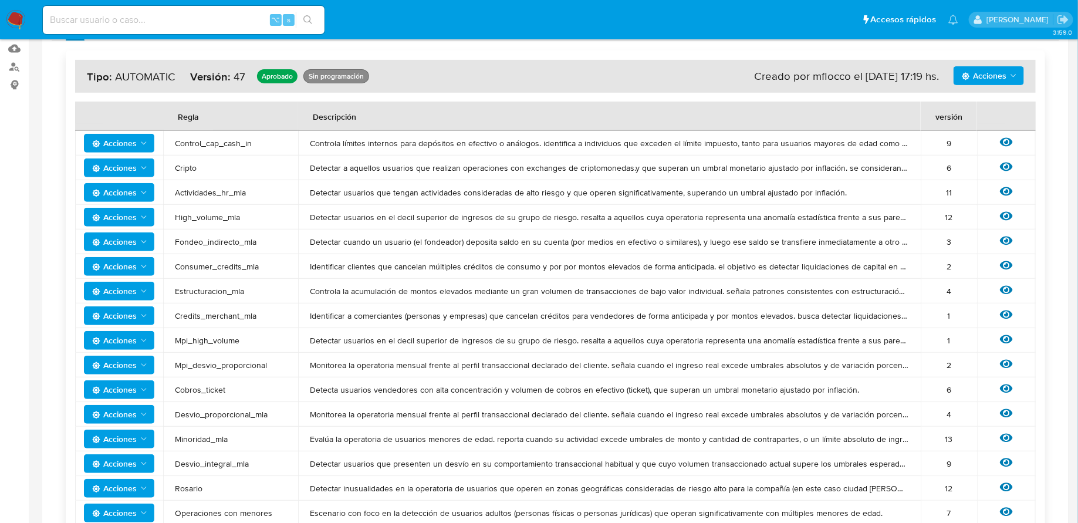
scroll to position [166, 0]
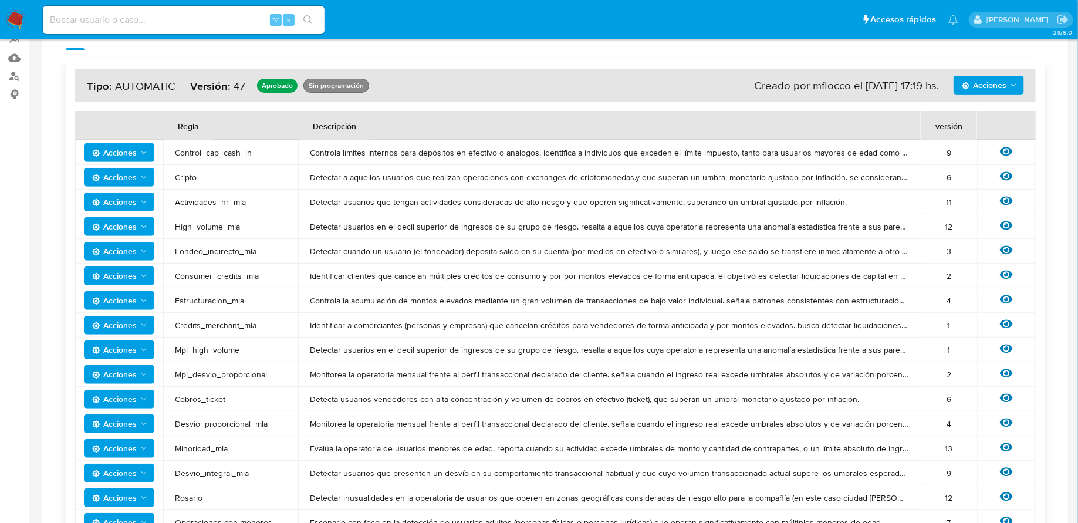
click at [271, 200] on span "Actividades_hr_mla" at bounding box center [231, 202] width 112 height 11
drag, startPoint x: 241, startPoint y: 203, endPoint x: 184, endPoint y: 203, distance: 56.9
click at [184, 203] on span "Actividades_hr_mla" at bounding box center [231, 202] width 112 height 11
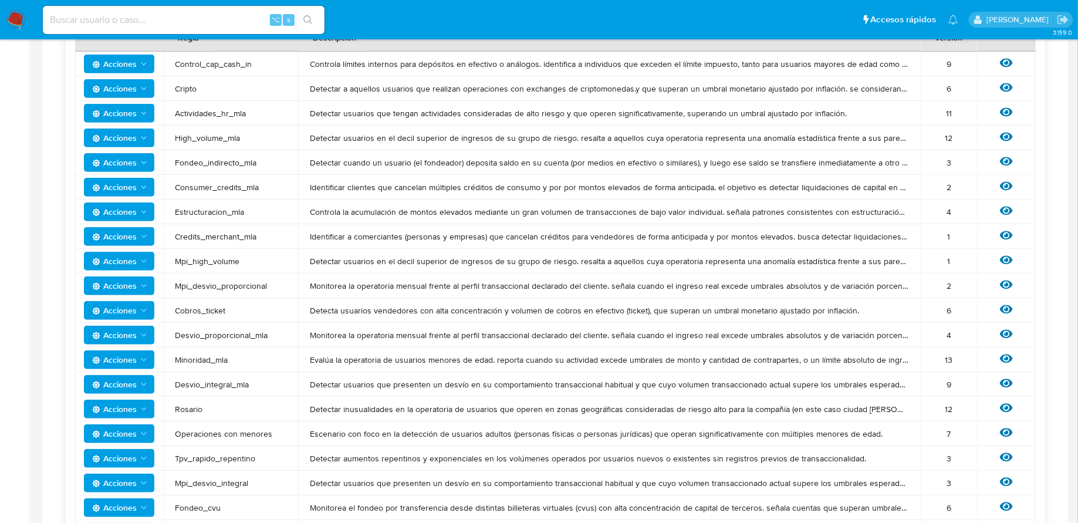
scroll to position [259, 0]
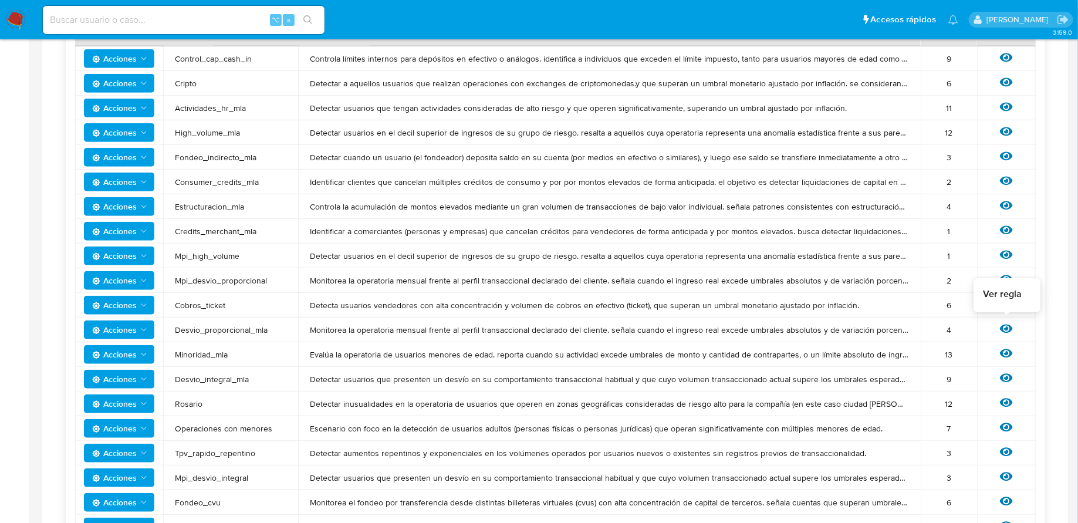
click at [1010, 329] on icon at bounding box center [1006, 329] width 13 height 9
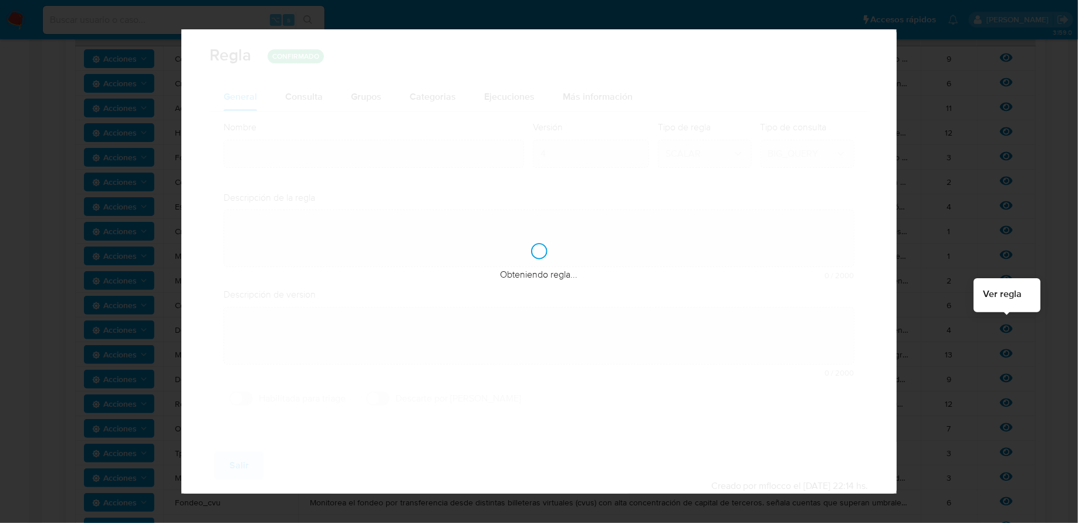
type input "Desvio_proporcional_mla"
type textarea "Monitorea la operatoria mensual frente al perfil transaccional declarado del cl…"
type textarea "Usuarios que hayan tenido un desvío porcentual elevado con respecto al perfil c…"
checkbox input "true"
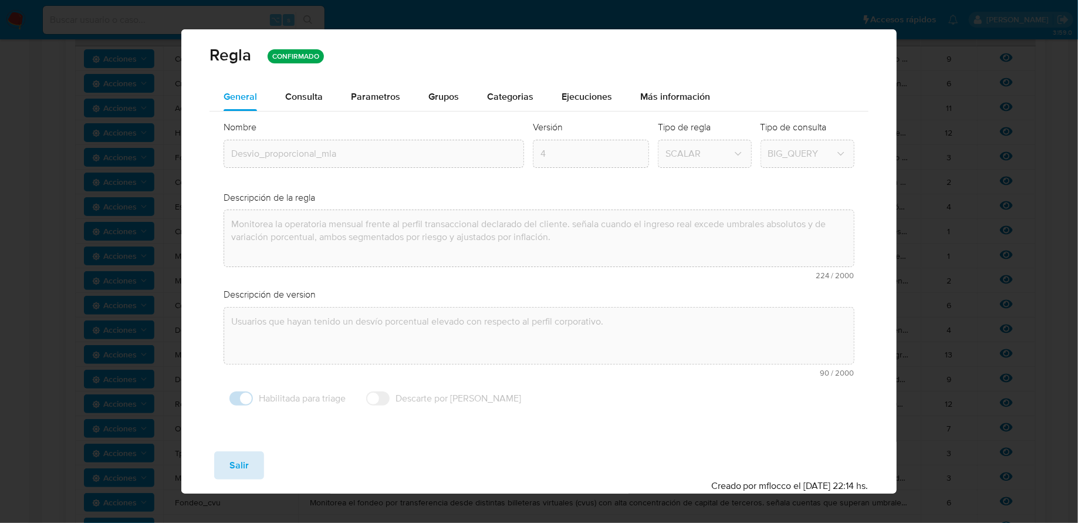
click at [229, 461] on button "Salir" at bounding box center [239, 465] width 50 height 28
type input "1"
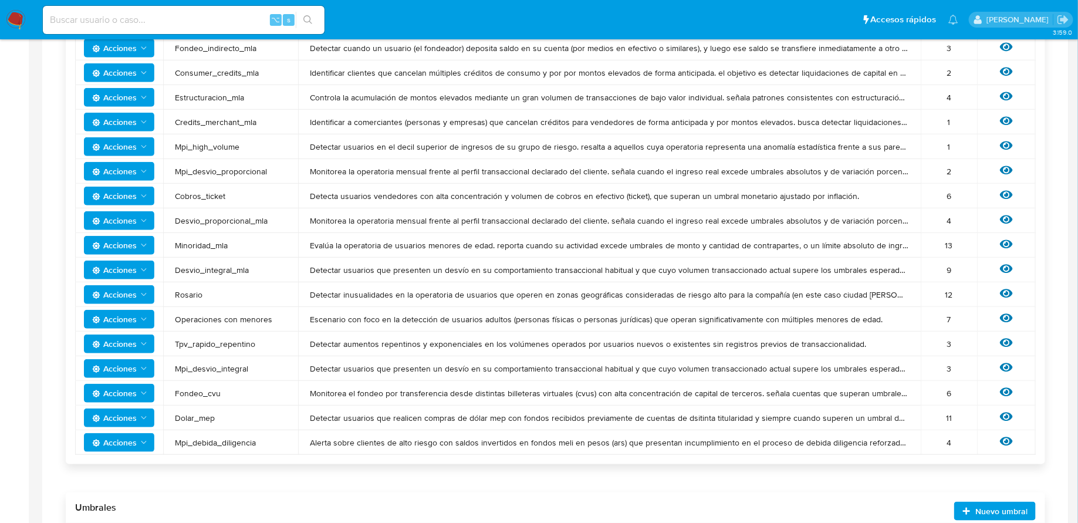
scroll to position [367, 0]
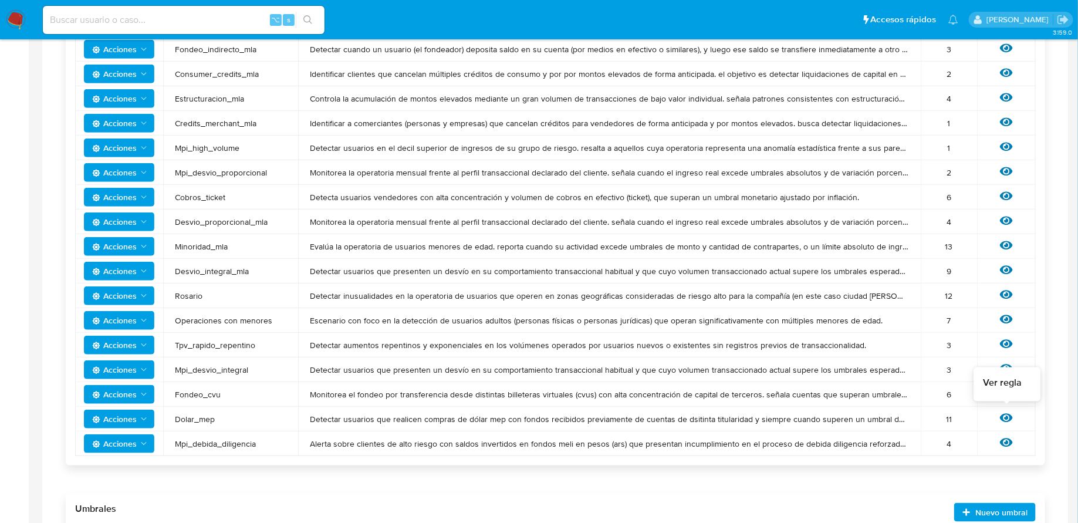
click at [1012, 417] on icon at bounding box center [1006, 418] width 13 height 9
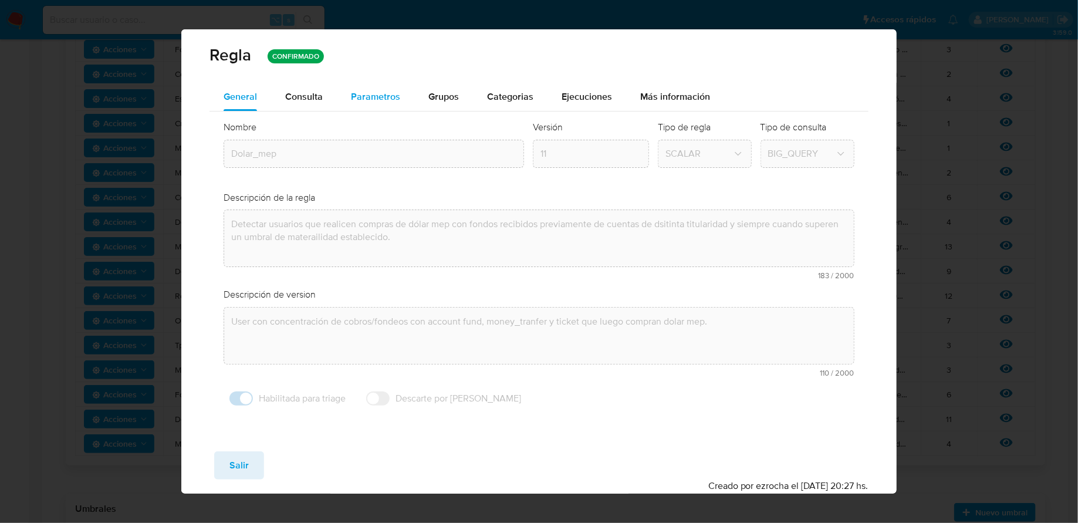
click at [377, 104] on div "Parametros" at bounding box center [375, 97] width 49 height 28
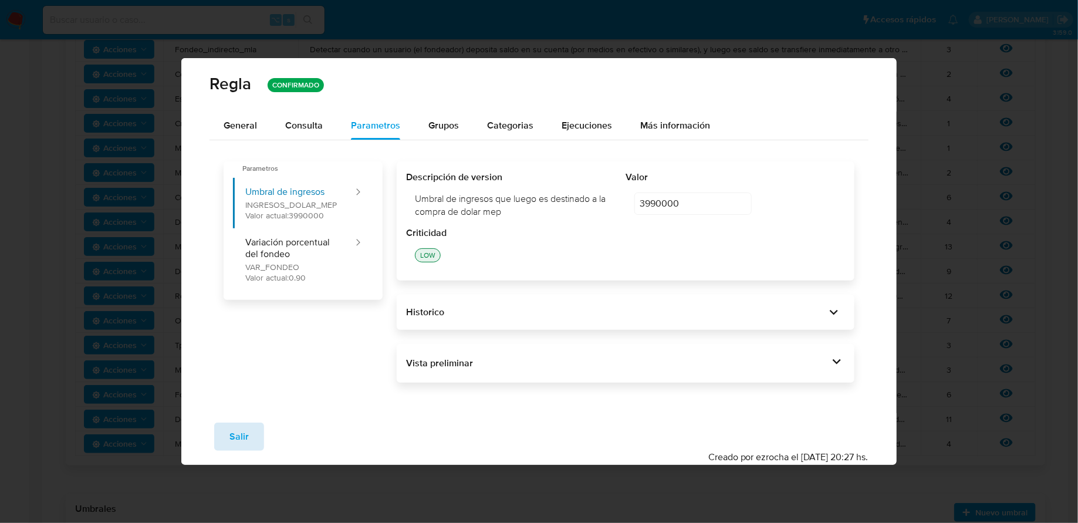
click at [230, 430] on span "Salir" at bounding box center [239, 437] width 19 height 26
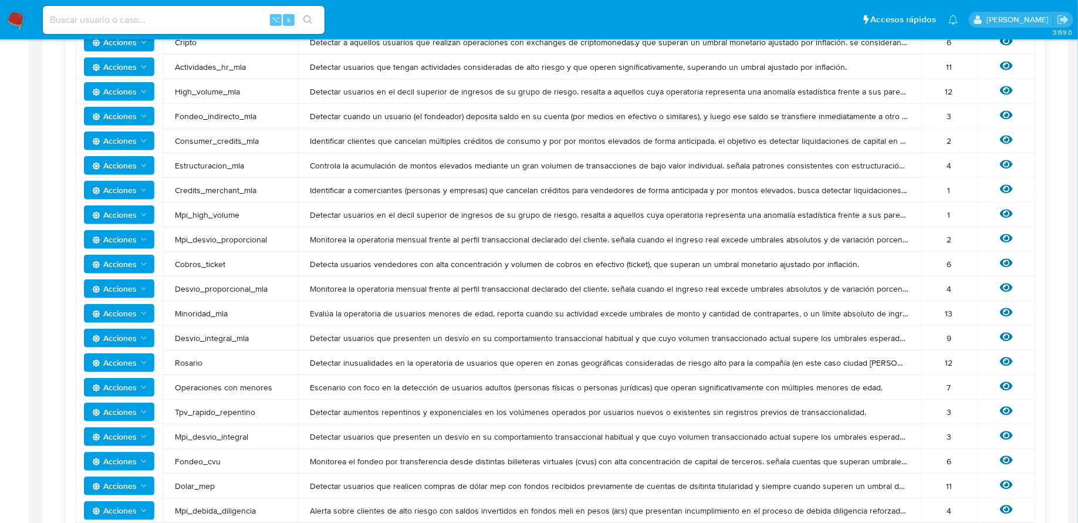
scroll to position [257, 0]
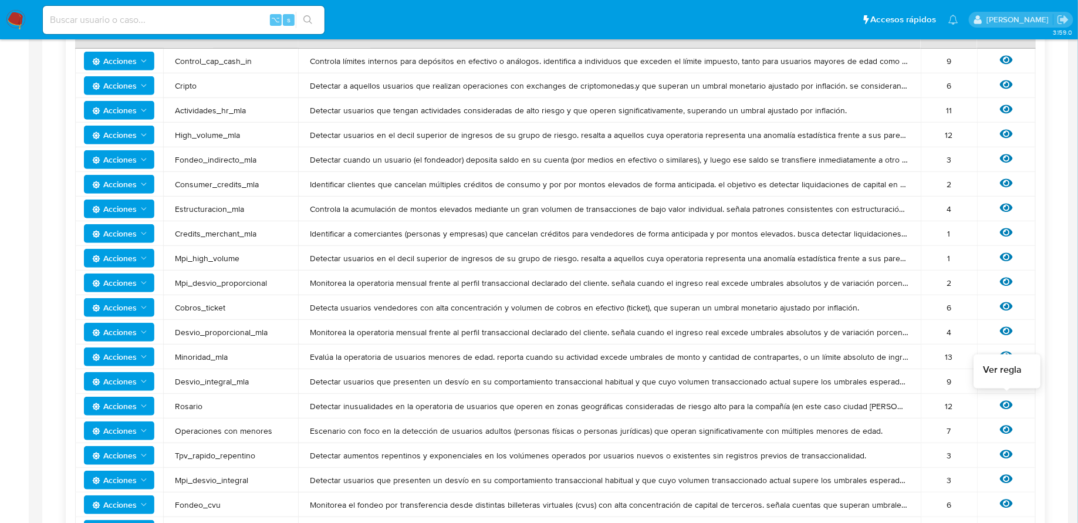
click at [1008, 407] on icon at bounding box center [1006, 405] width 13 height 9
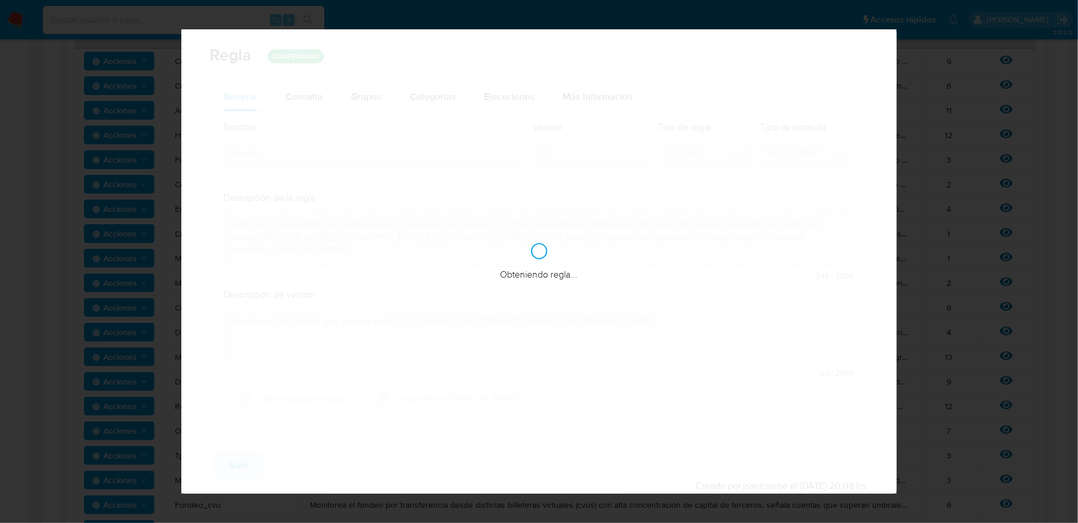
checkbox input "false"
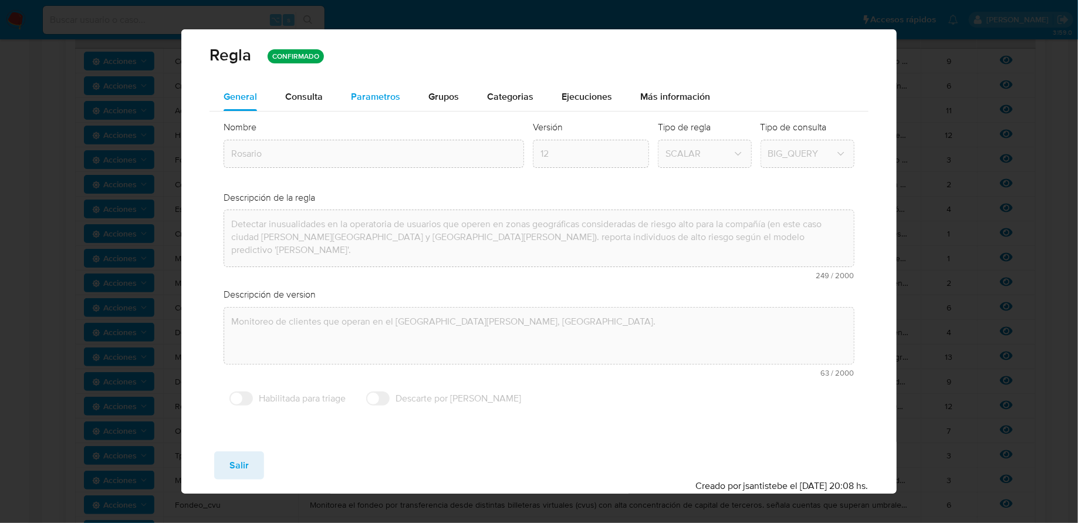
click at [379, 103] on span "Parametros" at bounding box center [375, 97] width 49 height 14
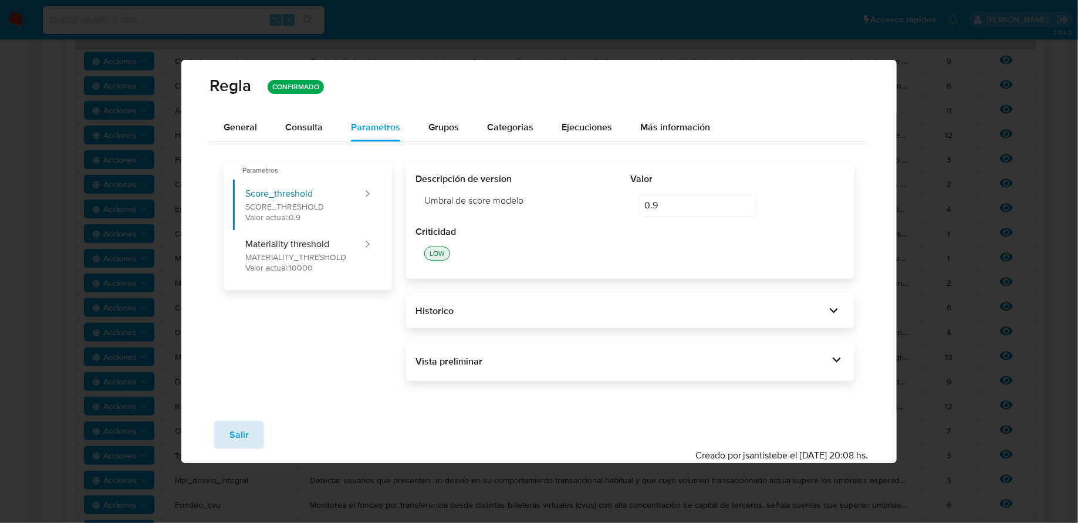
click at [235, 422] on span "Salir" at bounding box center [239, 435] width 19 height 26
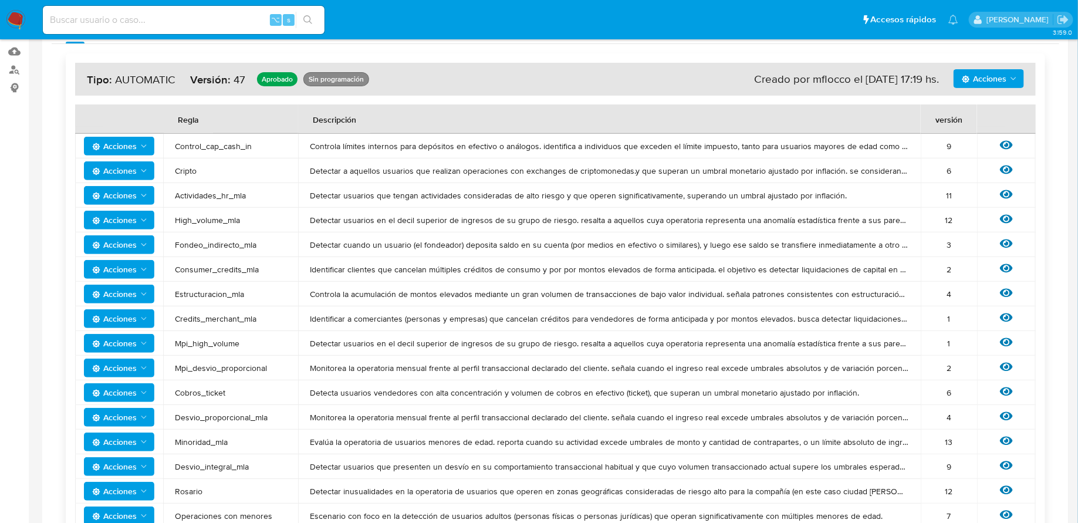
scroll to position [171, 0]
click at [1005, 168] on icon at bounding box center [1006, 170] width 13 height 13
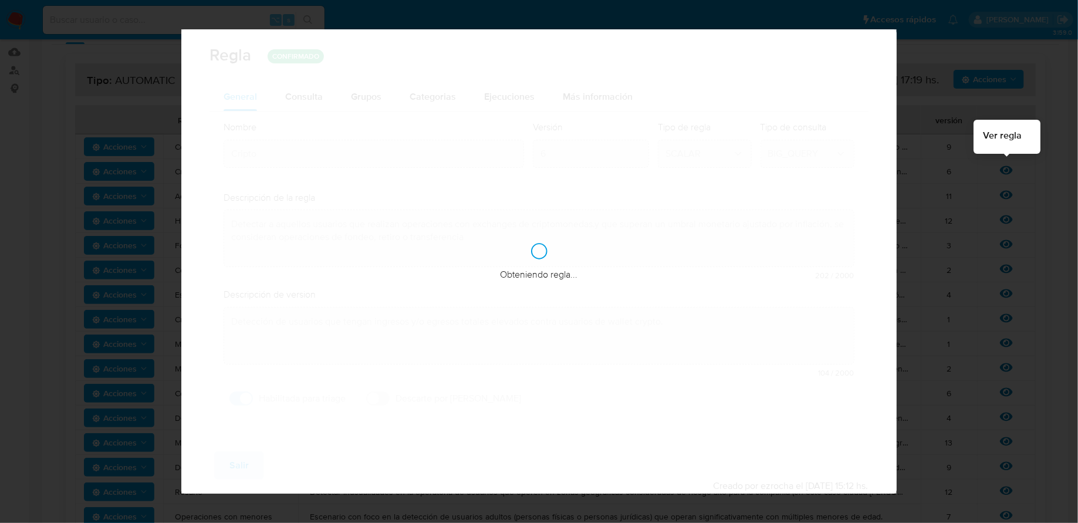
checkbox input "true"
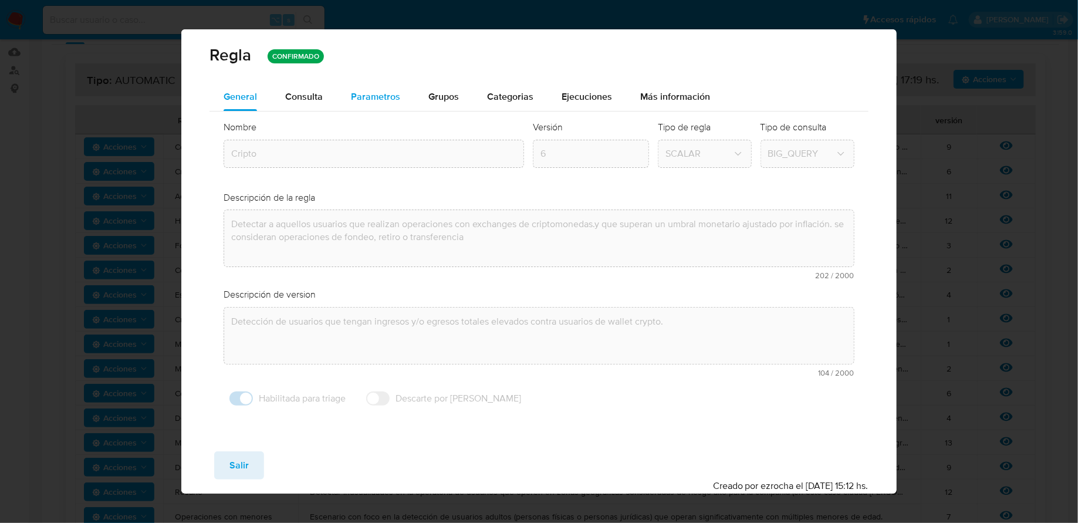
click at [399, 97] on button "Parametros" at bounding box center [375, 97] width 77 height 28
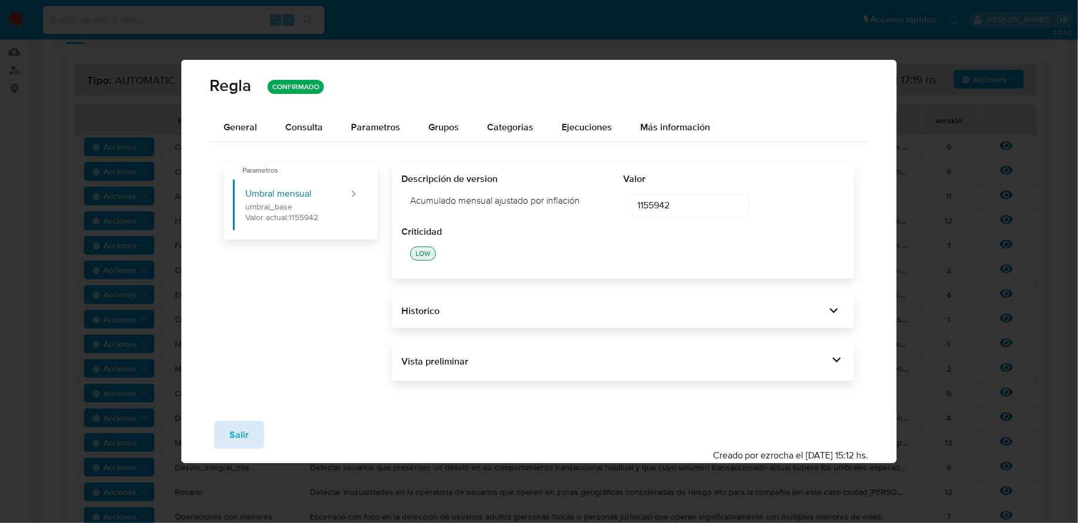
click at [232, 437] on span "Salir" at bounding box center [239, 435] width 19 height 26
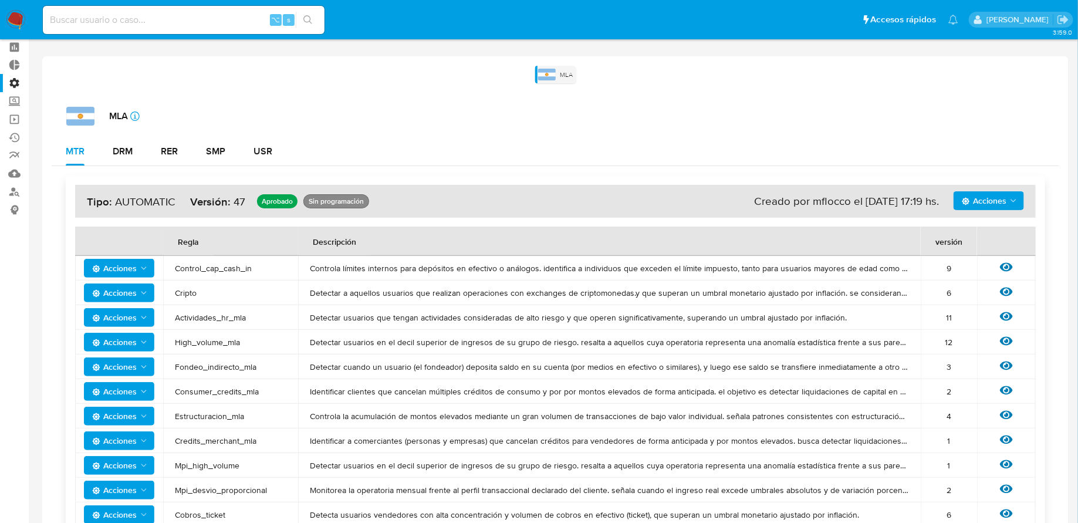
scroll to position [0, 0]
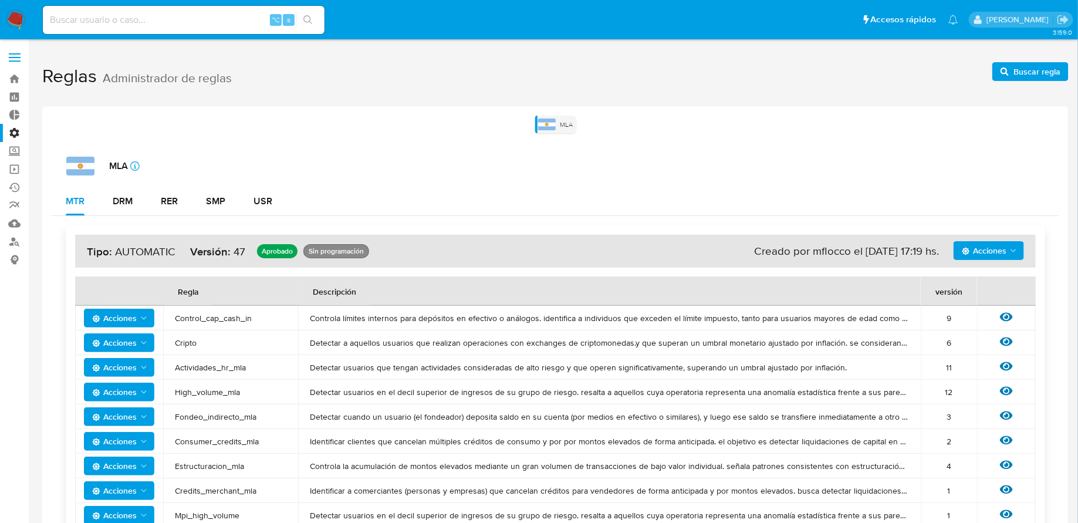
click at [20, 35] on nav "Pausado Ver notificaciones ⌥ s Accesos rápidos Presiona las siguientes teclas p…" at bounding box center [539, 19] width 1078 height 39
click at [18, 23] on img at bounding box center [16, 20] width 20 height 20
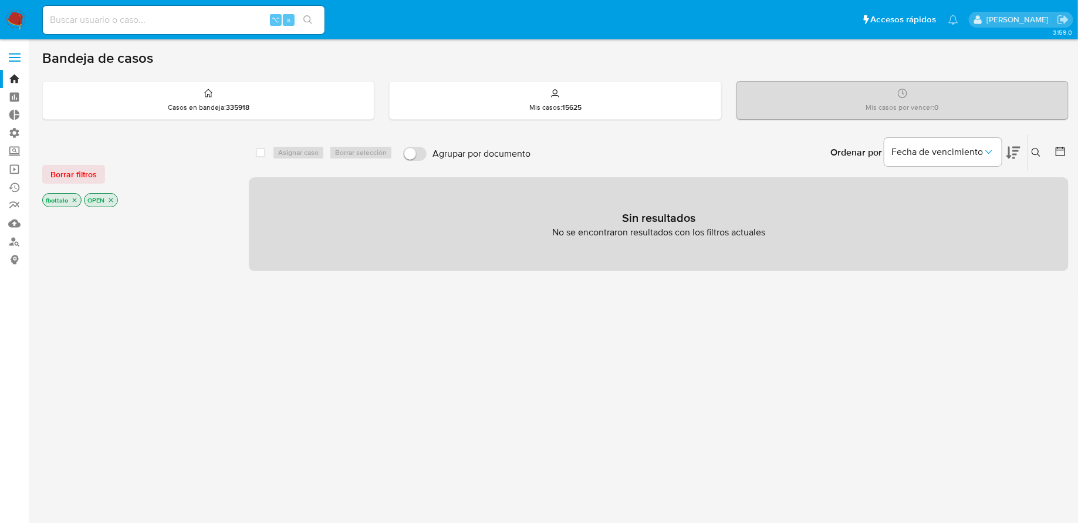
click at [178, 23] on input at bounding box center [184, 19] width 282 height 15
paste input "9YLij2Q6Lcu13krFGSQ7U3gA"
type input "9YLij2Q6Lcu13krFGSQ7U3gA"
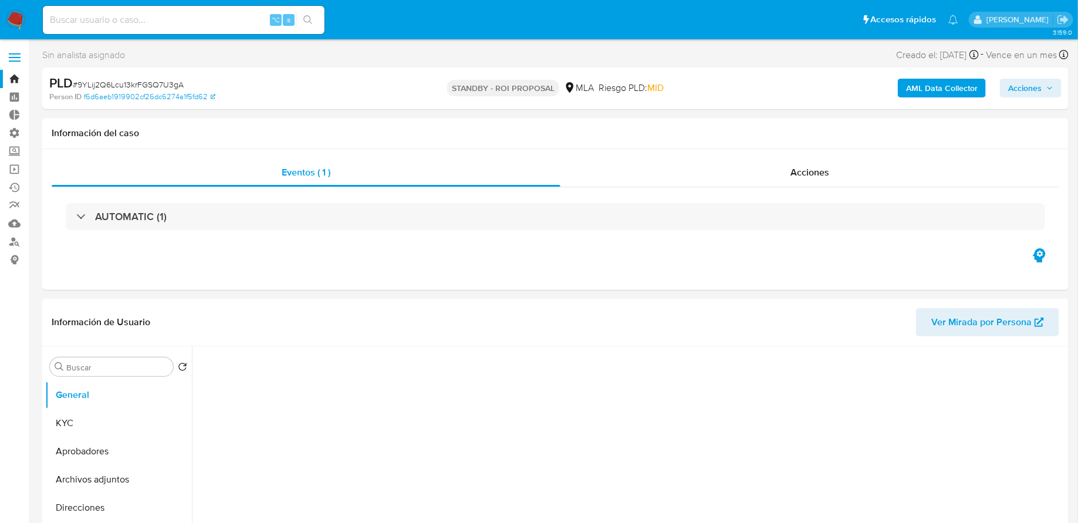
select select "10"
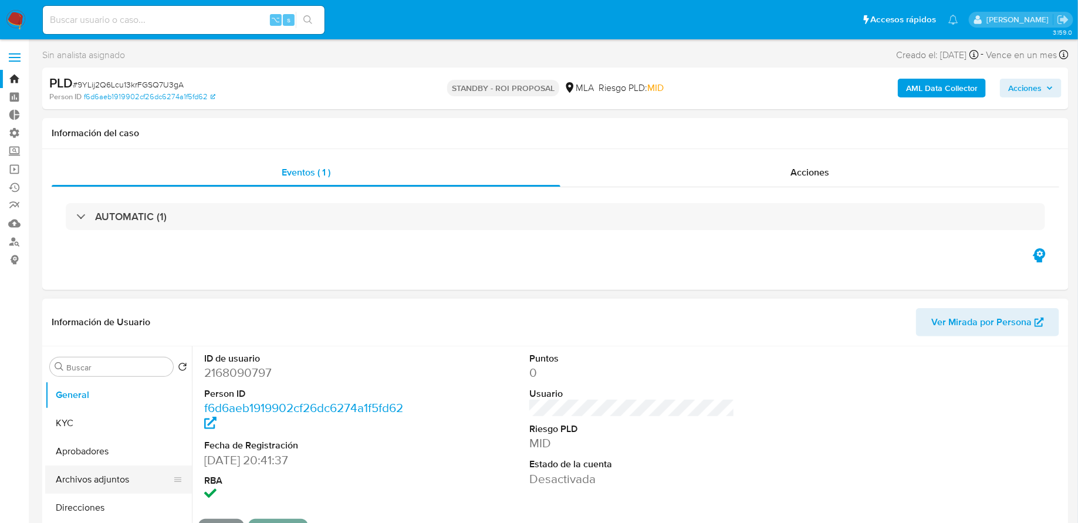
click at [96, 475] on button "Archivos adjuntos" at bounding box center [113, 479] width 137 height 28
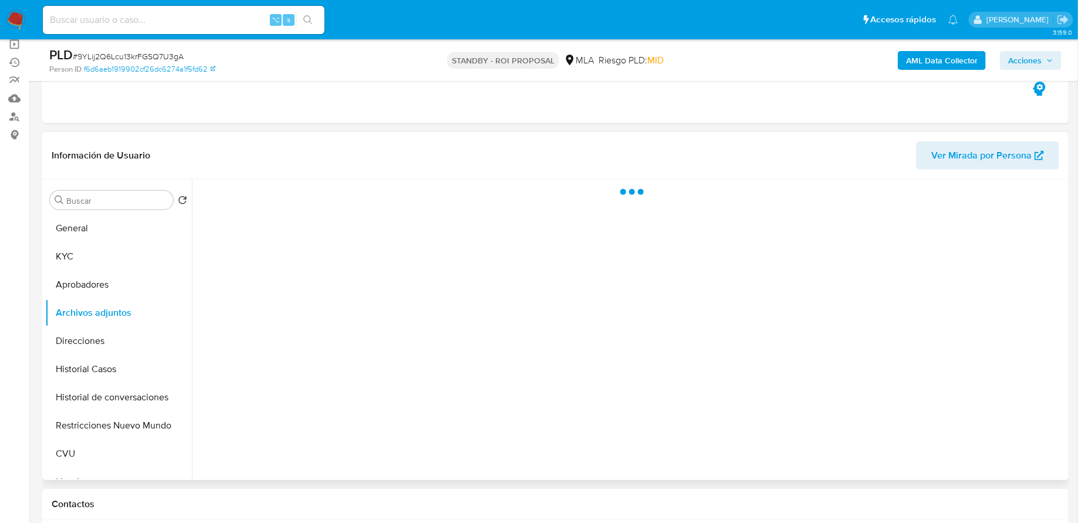
scroll to position [137, 0]
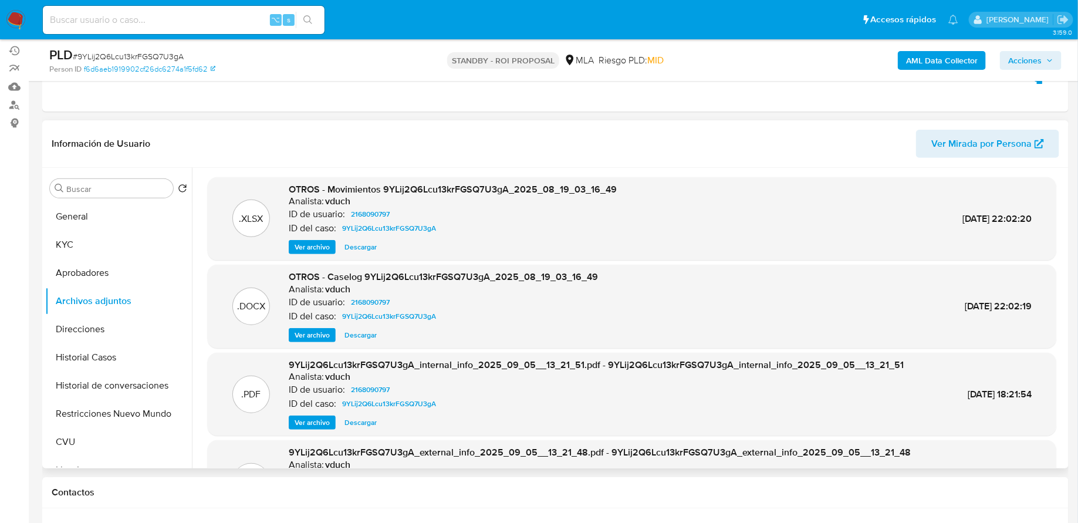
click at [317, 339] on span "Ver archivo" at bounding box center [312, 335] width 35 height 12
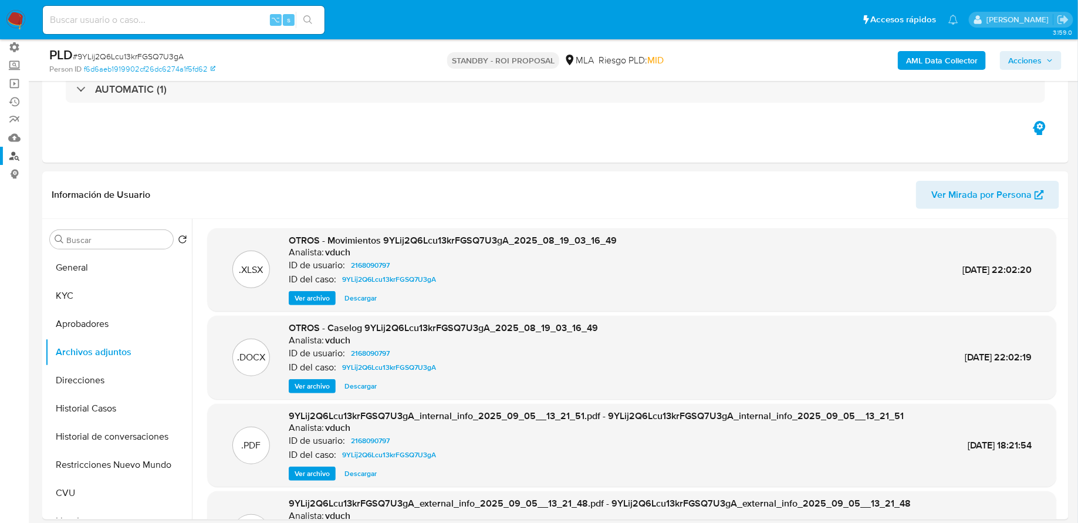
scroll to position [84, 0]
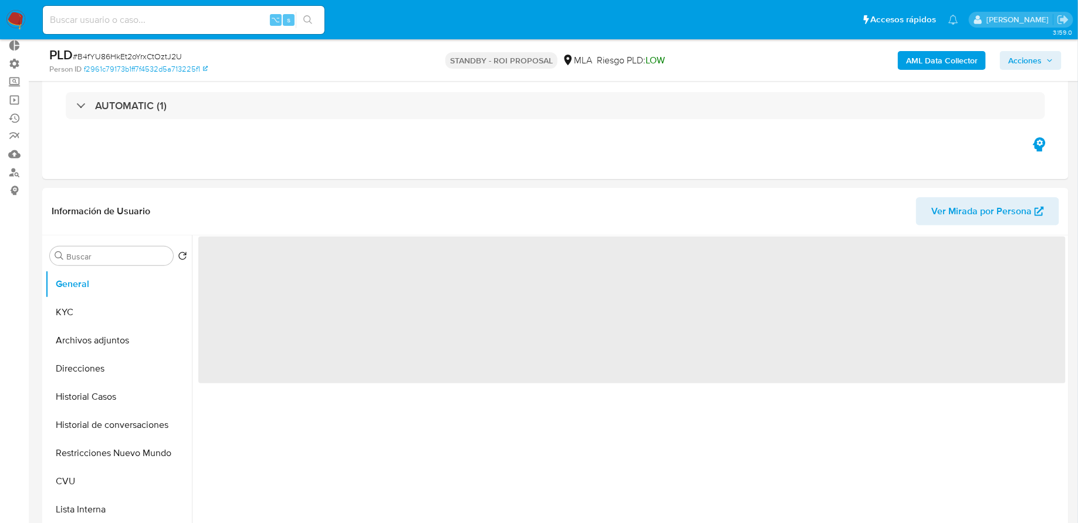
scroll to position [167, 0]
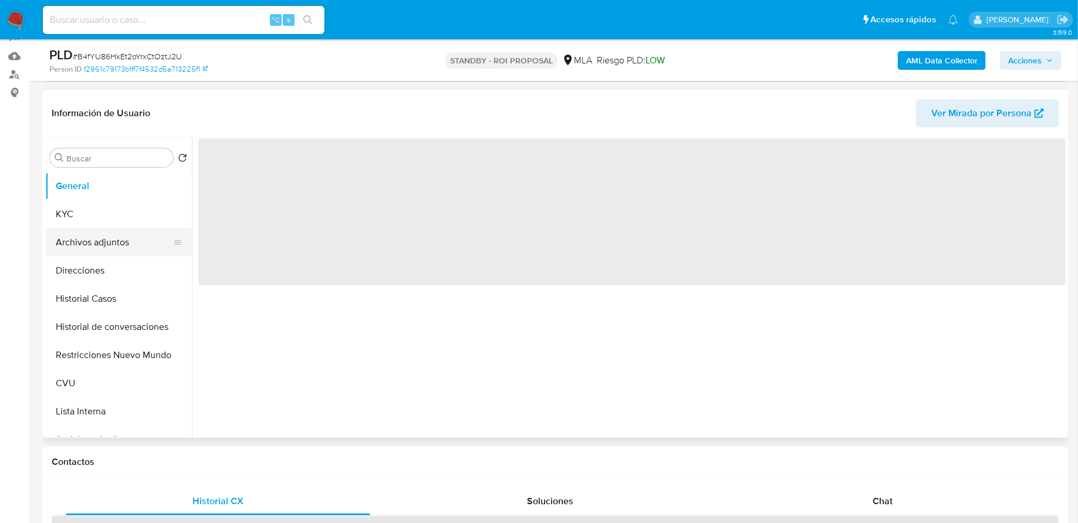
select select "10"
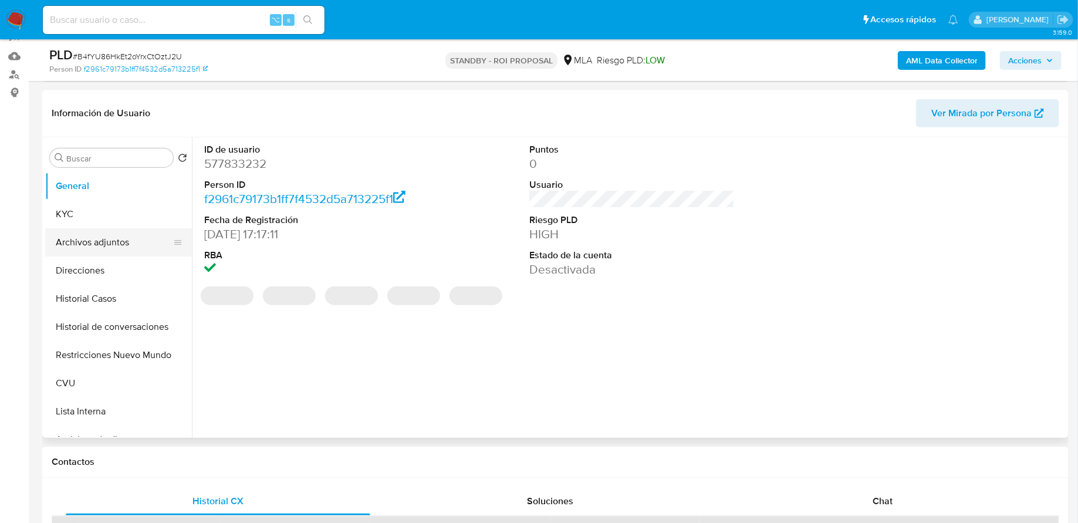
click at [124, 248] on button "Archivos adjuntos" at bounding box center [113, 242] width 137 height 28
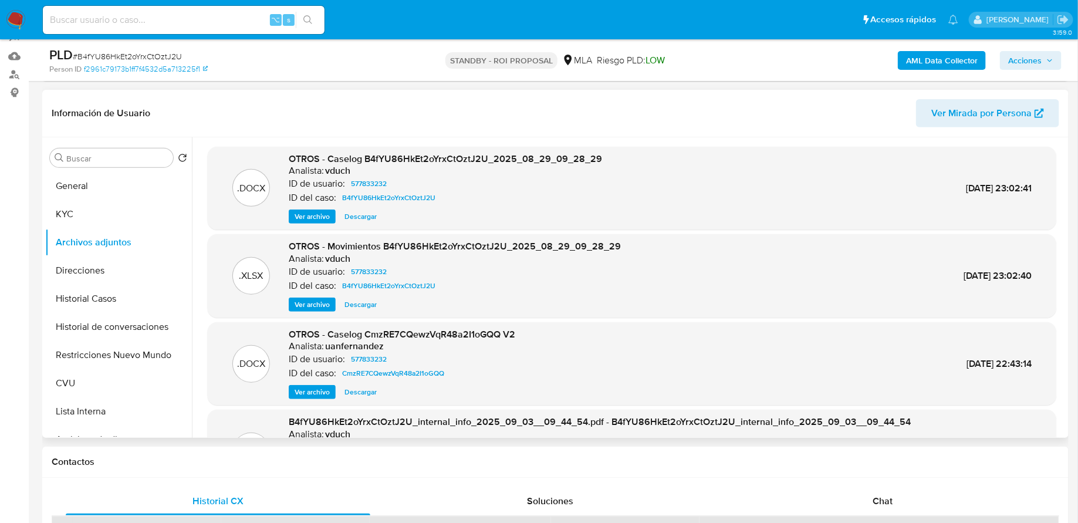
click at [316, 218] on span "Ver archivo" at bounding box center [312, 217] width 35 height 12
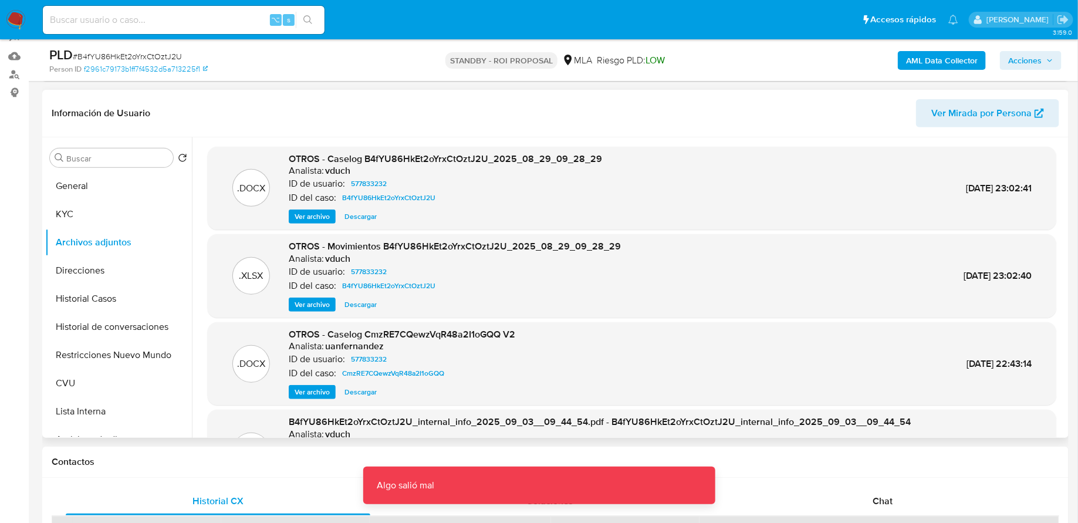
click at [360, 211] on span "Descargar" at bounding box center [361, 217] width 32 height 12
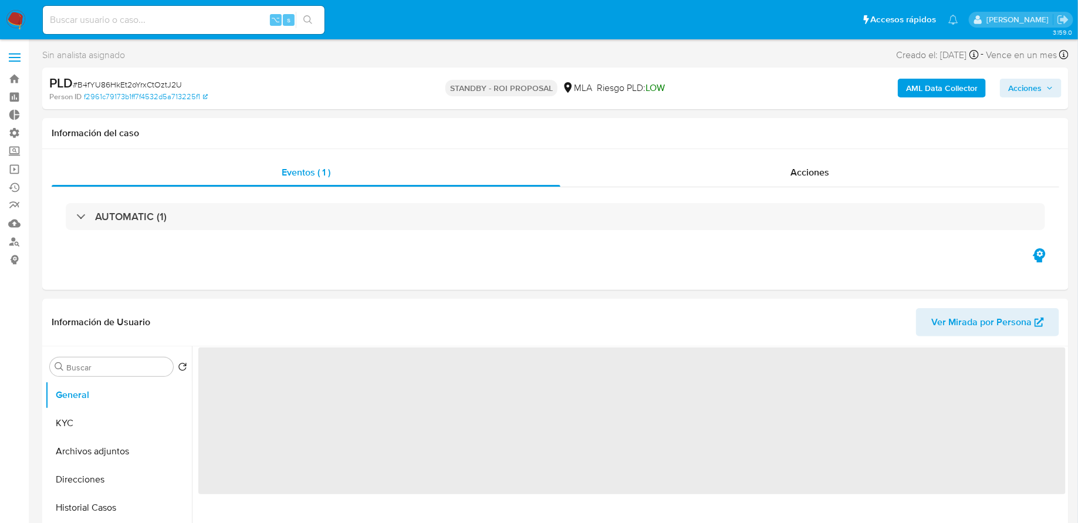
select select "10"
